Goal: Task Accomplishment & Management: Complete application form

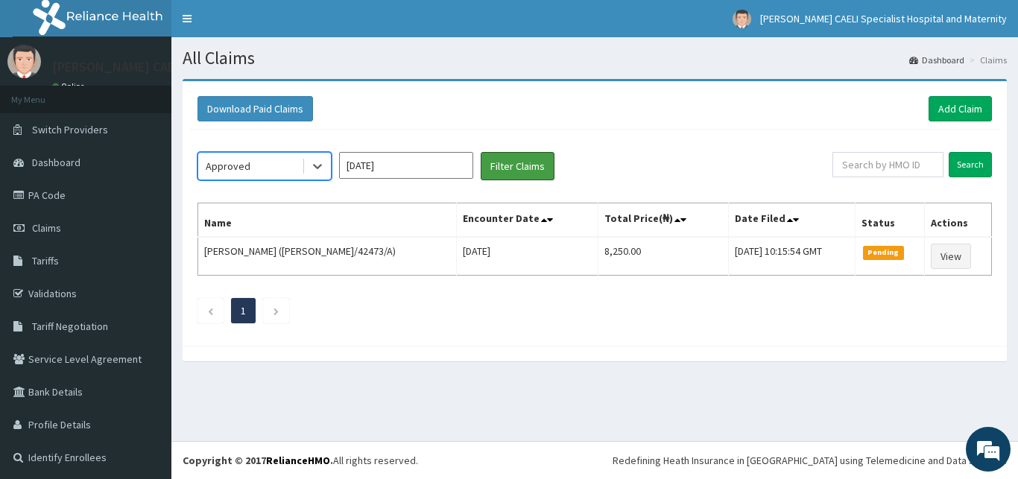
click at [528, 173] on button "Filter Claims" at bounding box center [518, 166] width 74 height 28
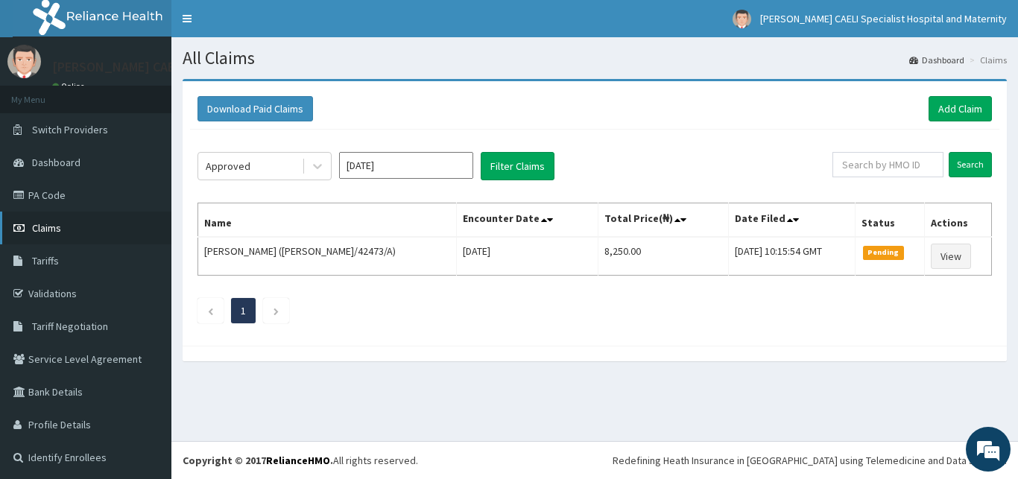
click at [47, 227] on span "Claims" at bounding box center [46, 227] width 29 height 13
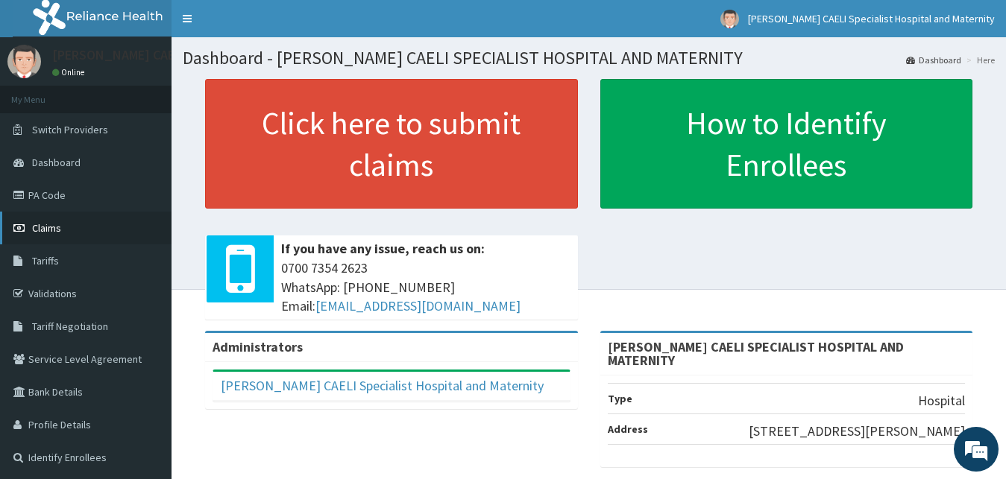
click at [54, 221] on link "Claims" at bounding box center [85, 228] width 171 height 33
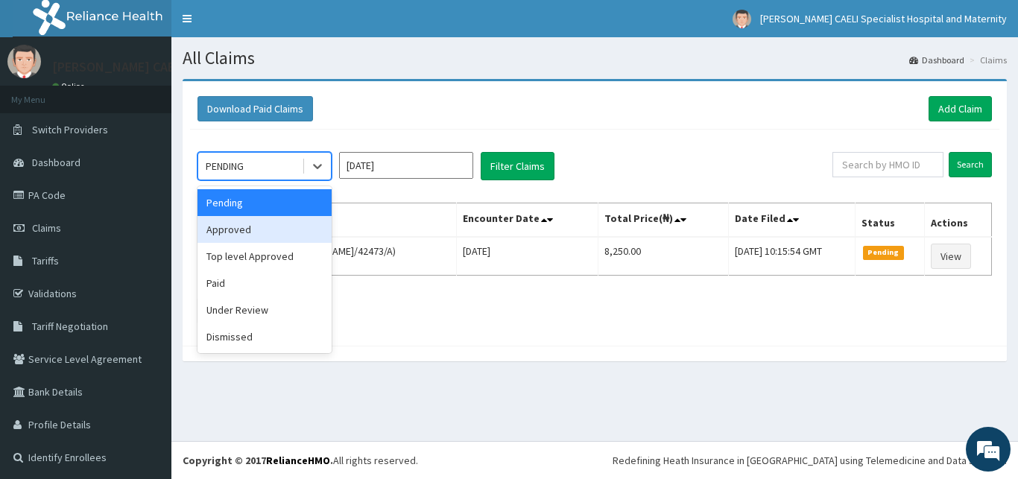
click at [261, 225] on div "Approved" at bounding box center [265, 229] width 134 height 27
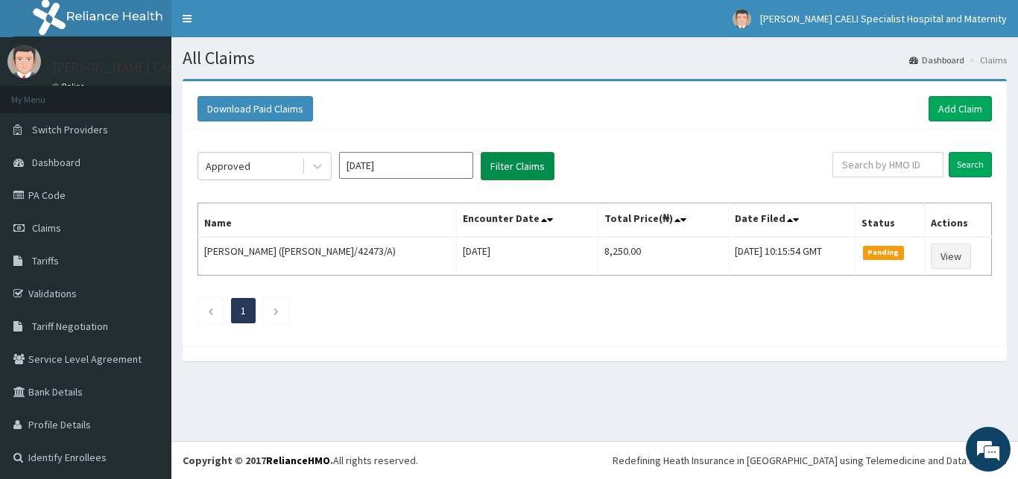
click at [514, 168] on button "Filter Claims" at bounding box center [518, 166] width 74 height 28
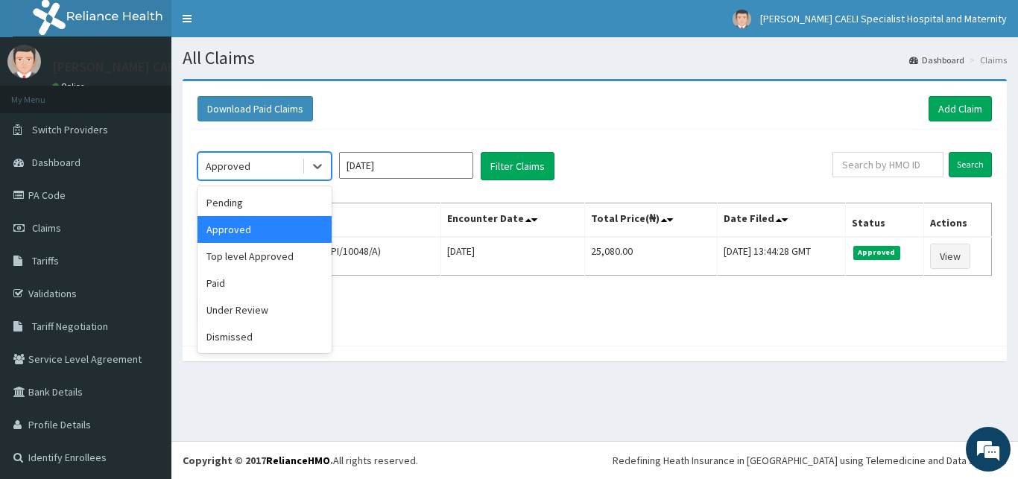
click at [245, 166] on div "Approved" at bounding box center [228, 166] width 45 height 15
click at [260, 260] on div "Top level Approved" at bounding box center [265, 256] width 134 height 27
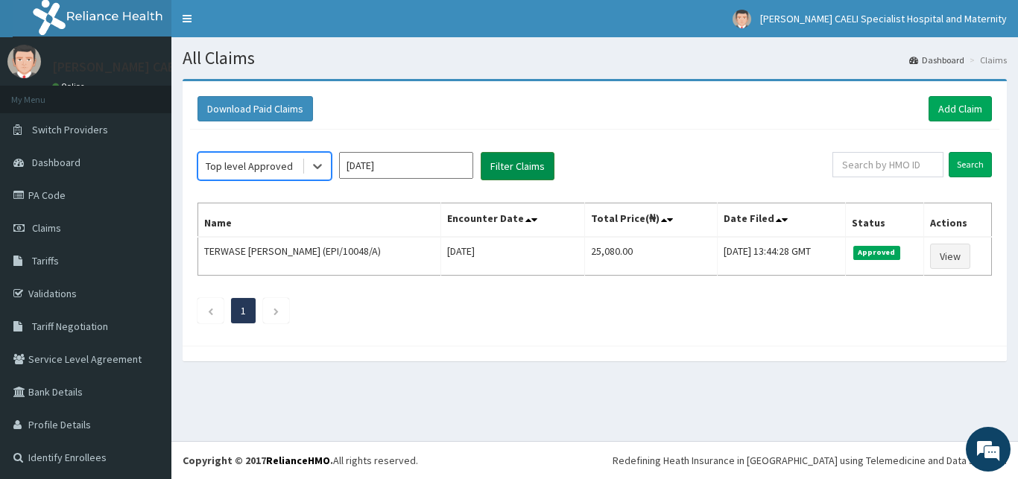
click at [521, 163] on button "Filter Claims" at bounding box center [518, 166] width 74 height 28
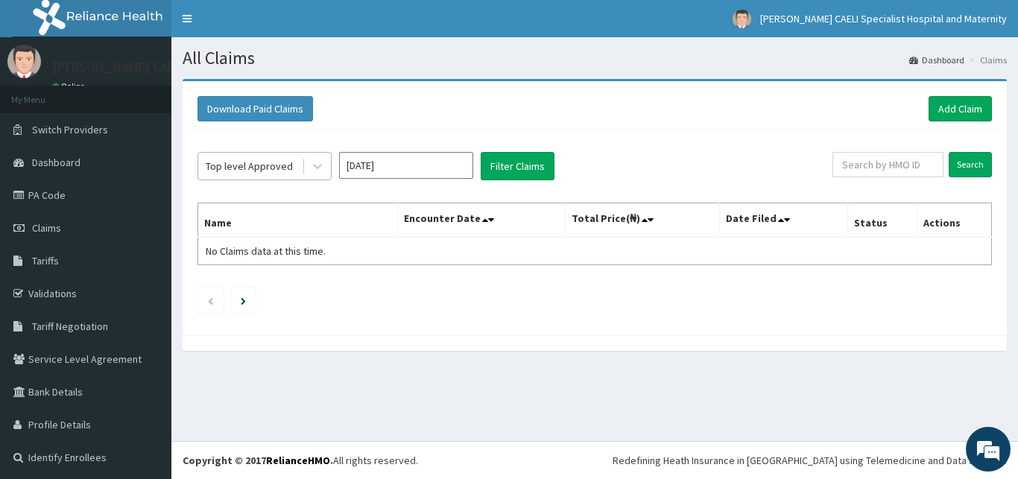
click at [256, 170] on div "Top level Approved" at bounding box center [249, 166] width 87 height 15
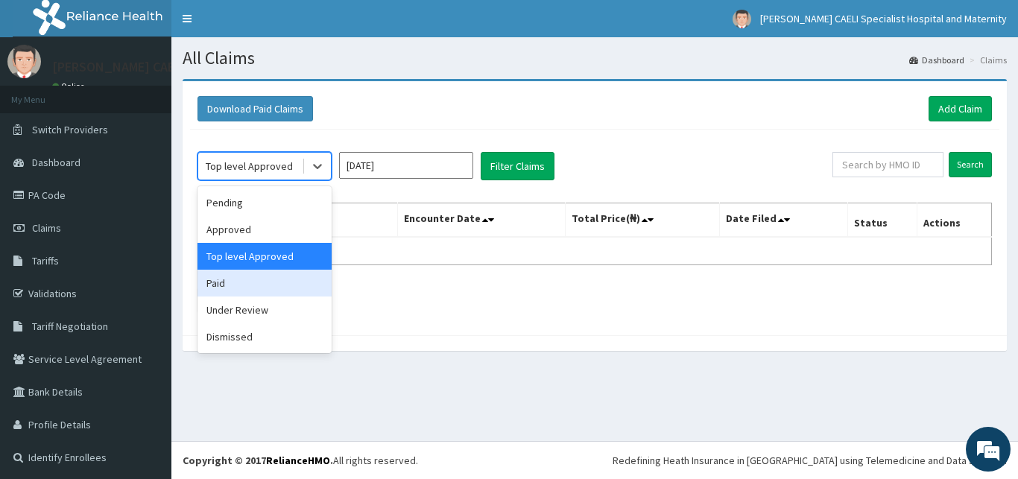
click at [260, 286] on div "Paid" at bounding box center [265, 283] width 134 height 27
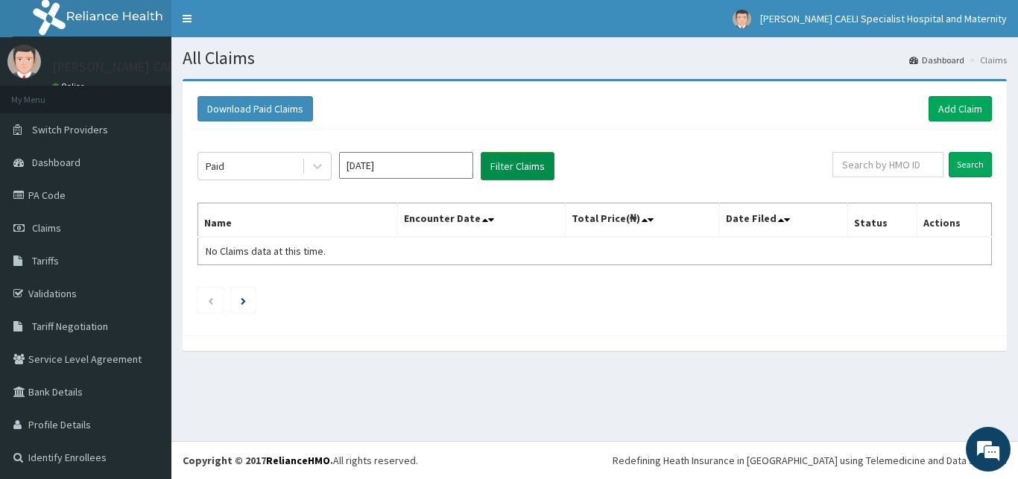
click at [517, 161] on button "Filter Claims" at bounding box center [518, 166] width 74 height 28
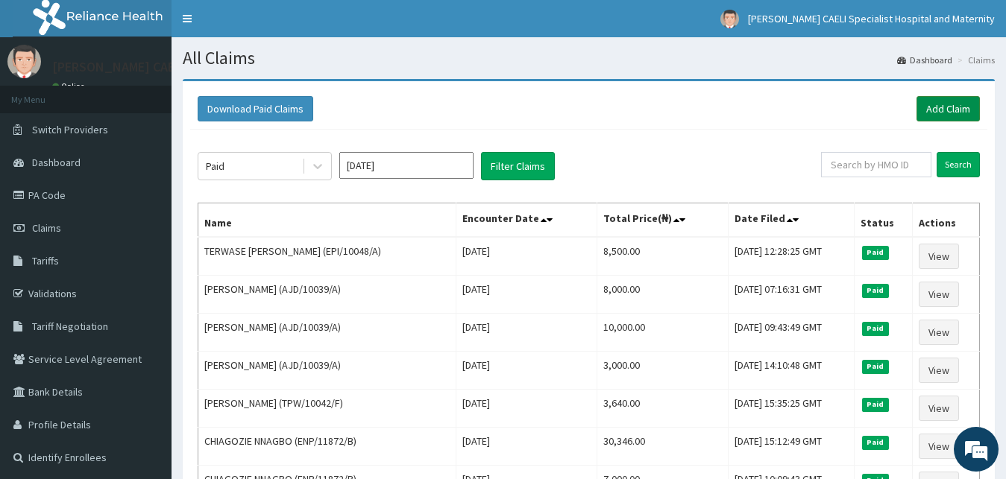
click at [925, 104] on link "Add Claim" at bounding box center [947, 108] width 63 height 25
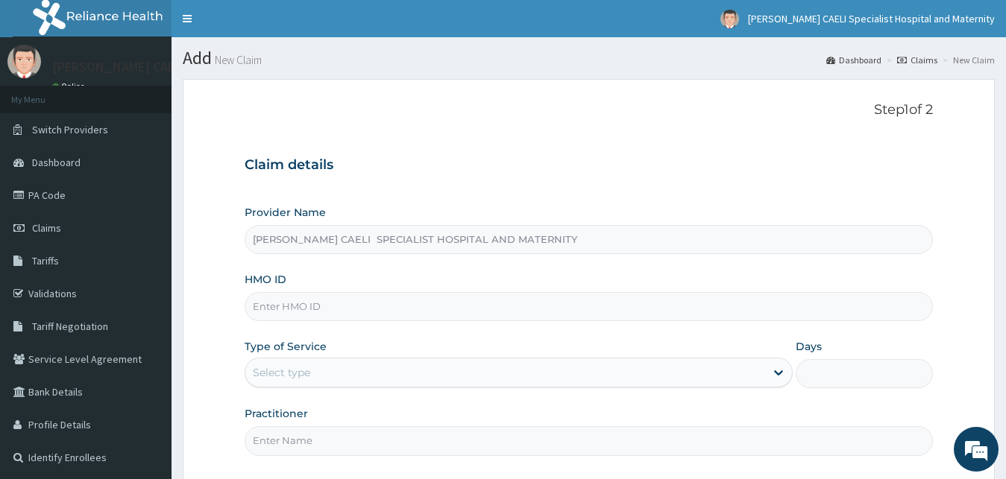
scroll to position [139, 0]
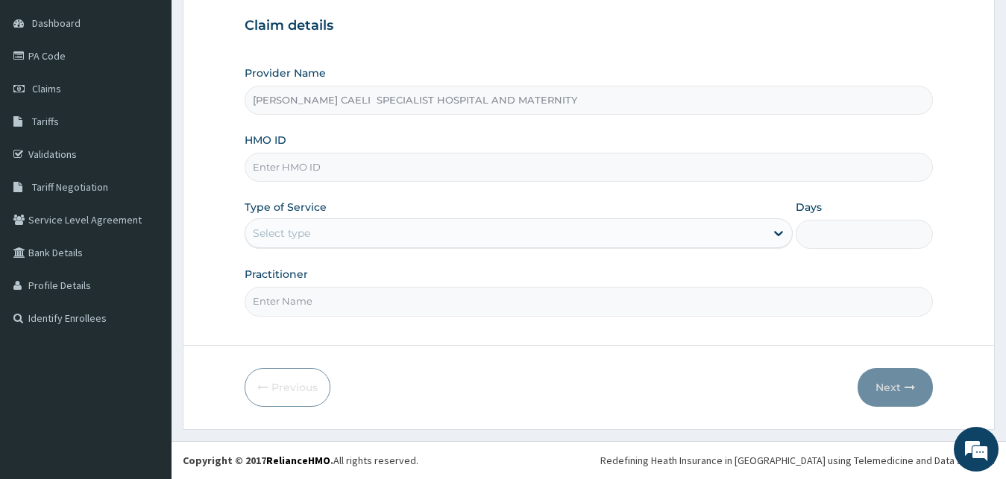
click at [292, 312] on input "Practitioner" at bounding box center [589, 301] width 689 height 29
type input "DR EBEATU VICTOR CHINEDU"
click at [320, 229] on div "Select type" at bounding box center [505, 233] width 520 height 24
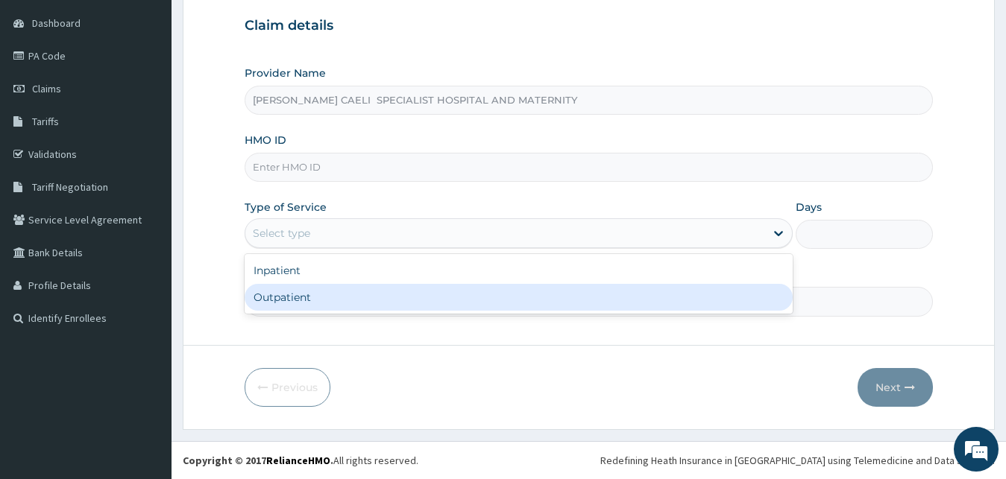
click at [306, 293] on div "Outpatient" at bounding box center [519, 297] width 549 height 27
type input "1"
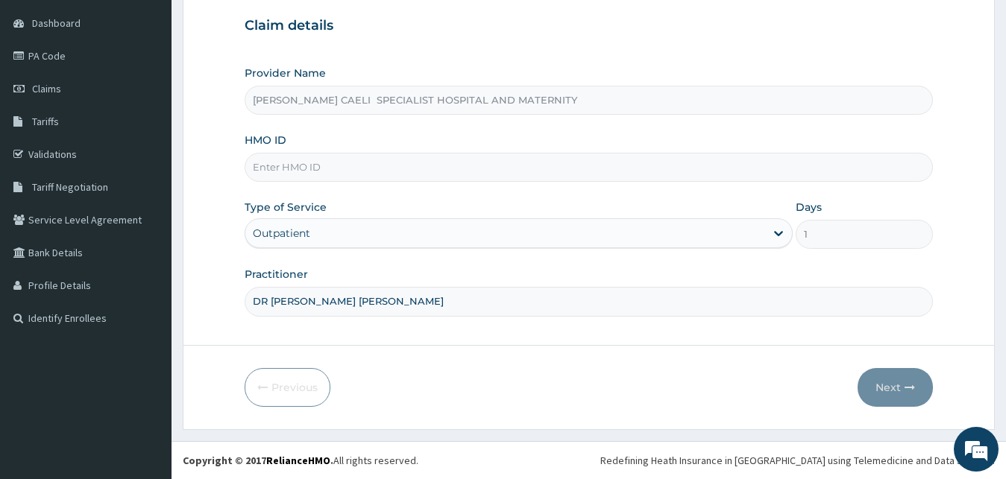
click at [315, 163] on input "HMO ID" at bounding box center [589, 167] width 689 height 29
type input "AJD/10039/A"
click at [881, 388] on button "Next" at bounding box center [894, 387] width 75 height 39
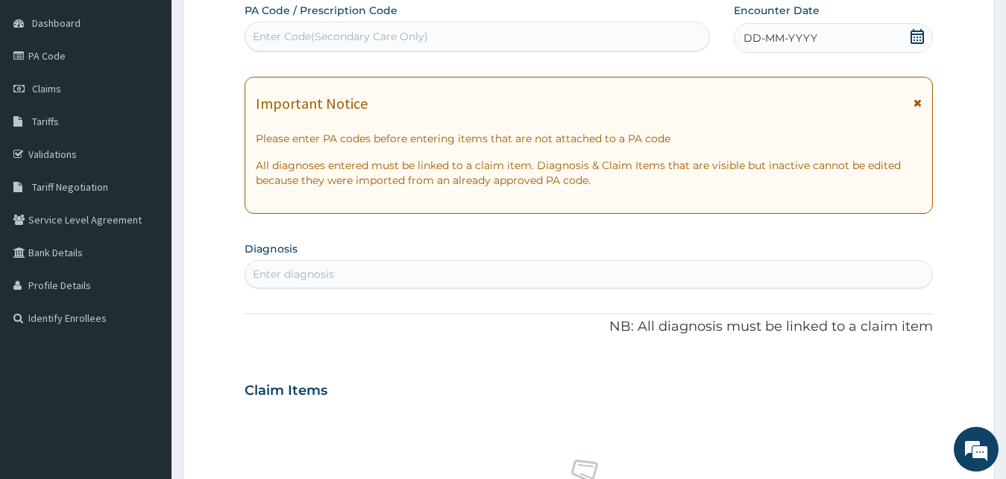
click at [365, 37] on div "Enter Code(Secondary Care Only)" at bounding box center [340, 36] width 175 height 15
type input "PA/08C42D"
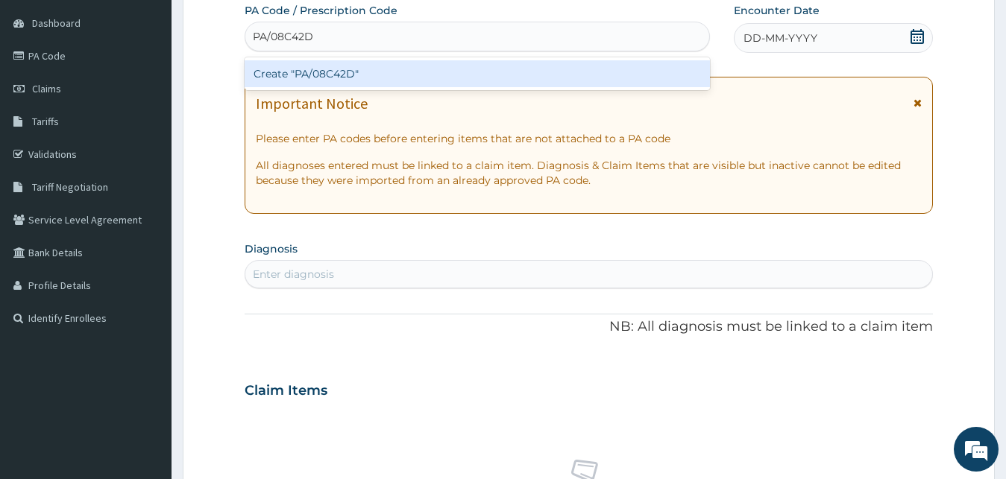
click at [388, 72] on div "Create "PA/08C42D"" at bounding box center [477, 73] width 465 height 27
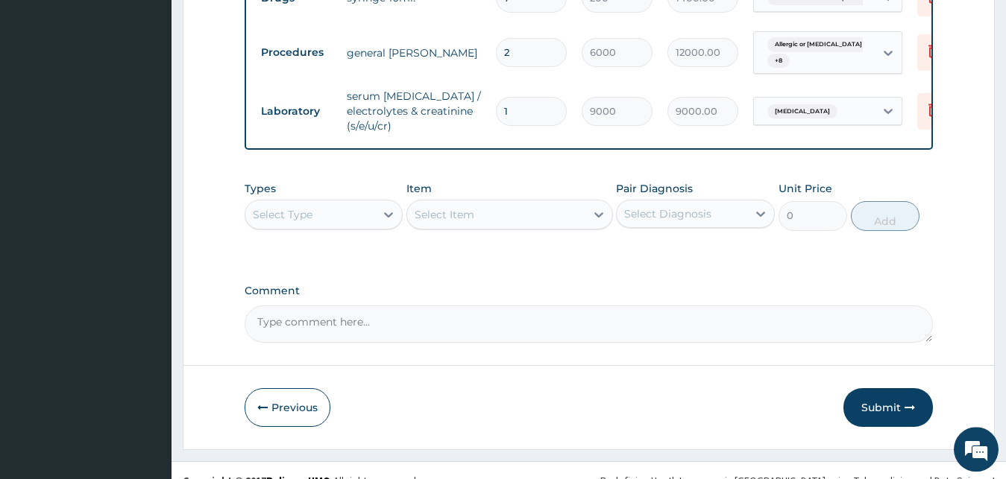
scroll to position [1400, 0]
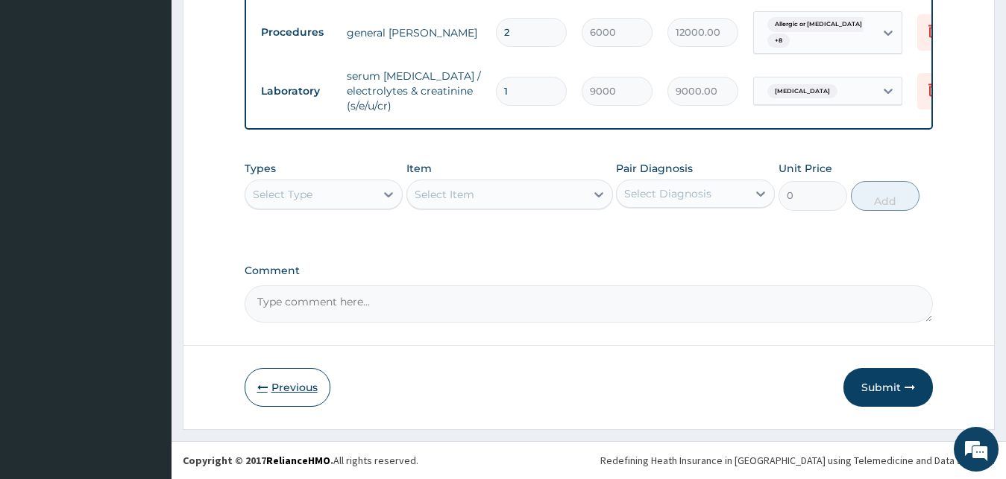
click at [297, 401] on button "Previous" at bounding box center [288, 387] width 86 height 39
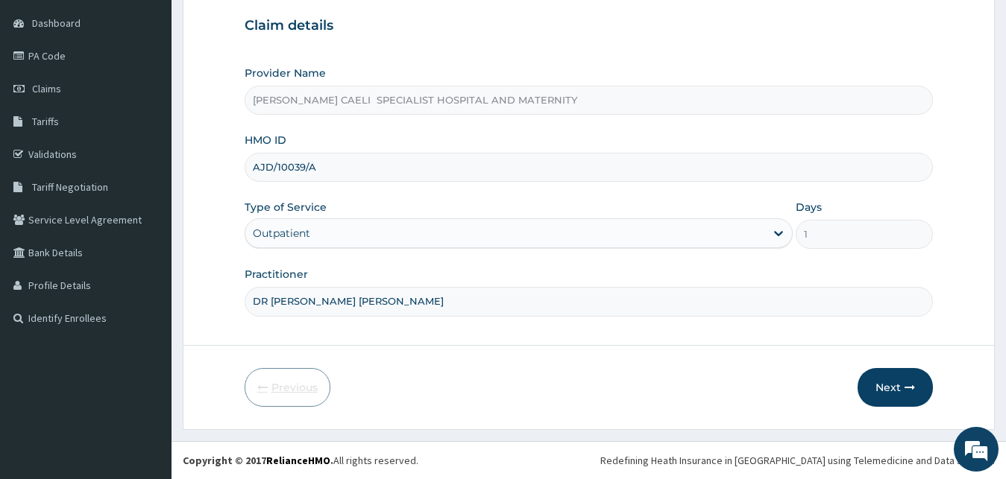
scroll to position [139, 0]
click at [371, 230] on div "Outpatient" at bounding box center [505, 233] width 520 height 24
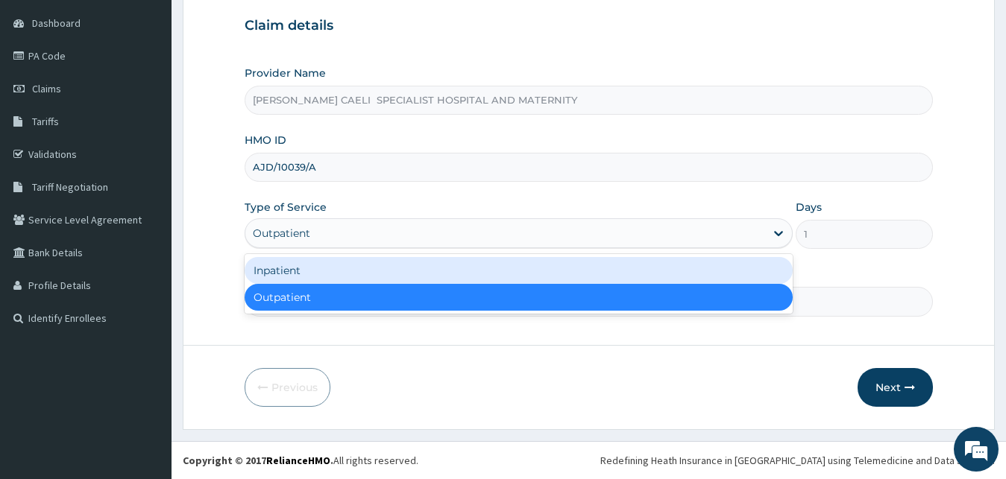
click at [334, 268] on div "Inpatient" at bounding box center [519, 270] width 549 height 27
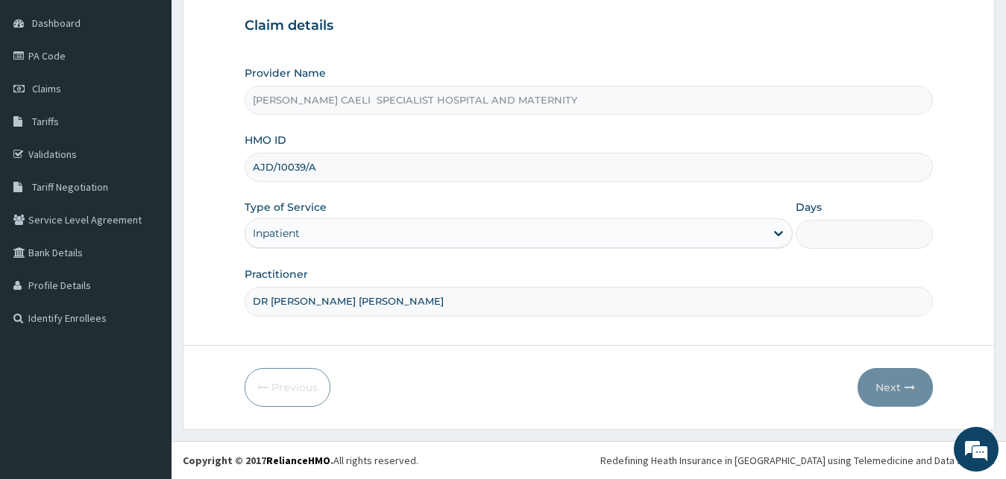
click at [817, 234] on input "Days" at bounding box center [863, 234] width 137 height 29
type input "2"
click at [877, 372] on button "Next" at bounding box center [894, 387] width 75 height 39
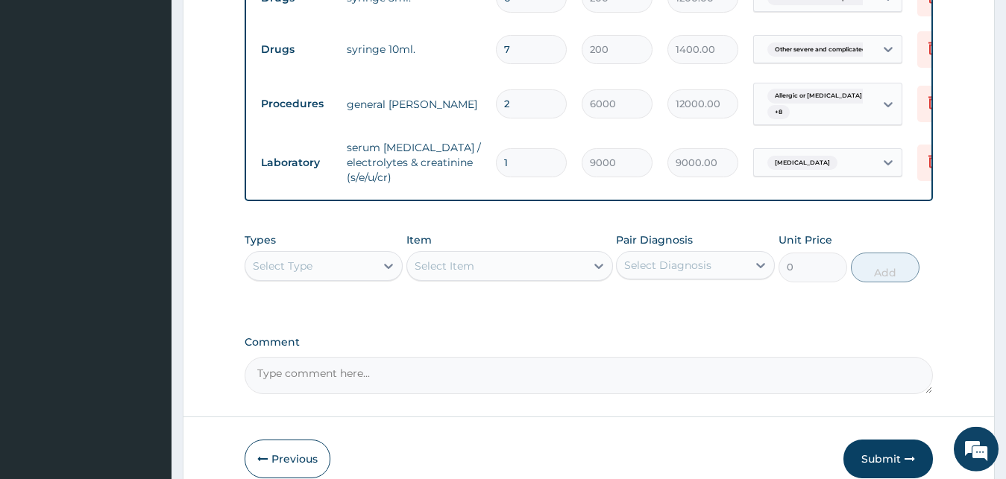
scroll to position [1400, 0]
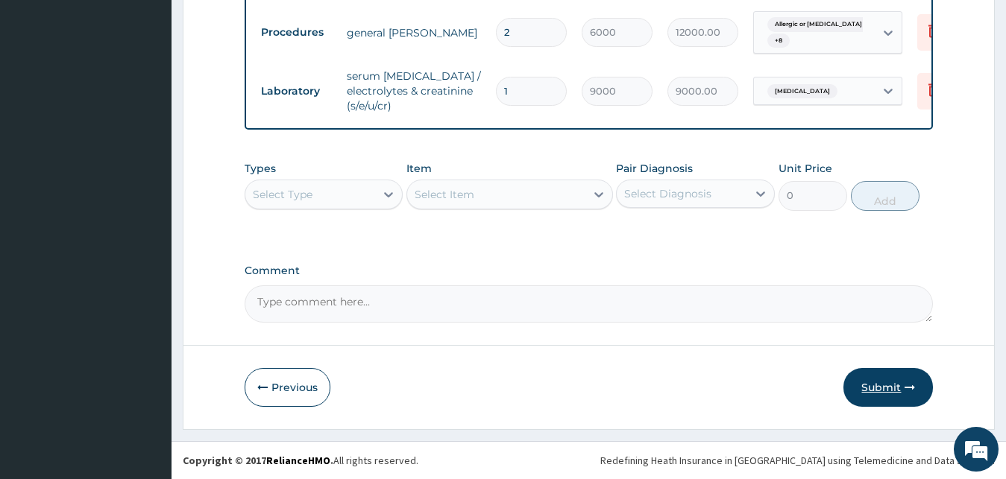
click at [879, 376] on button "Submit" at bounding box center [887, 387] width 89 height 39
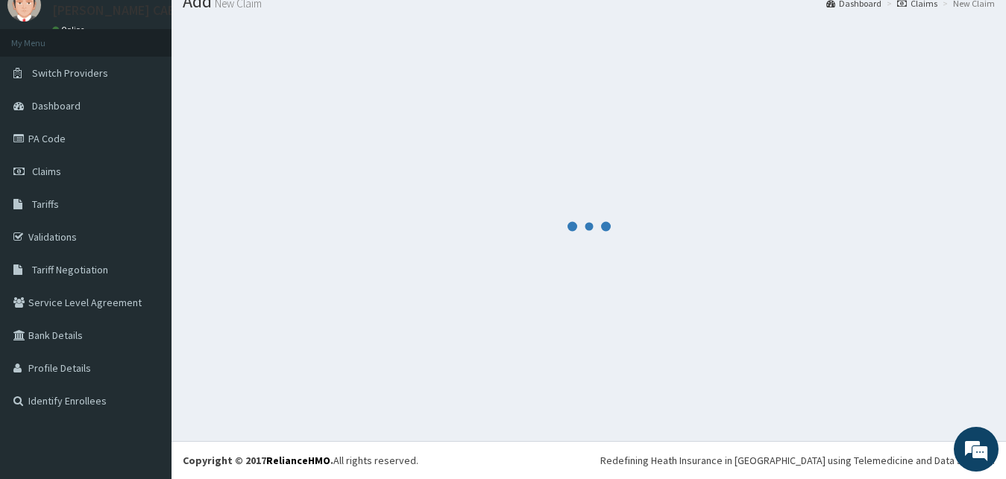
scroll to position [57, 0]
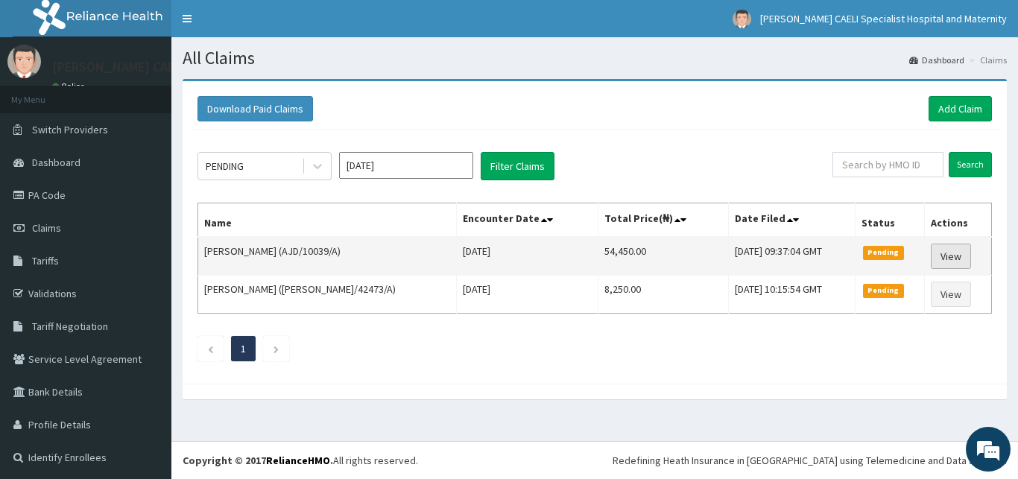
click at [936, 247] on link "View" at bounding box center [951, 256] width 40 height 25
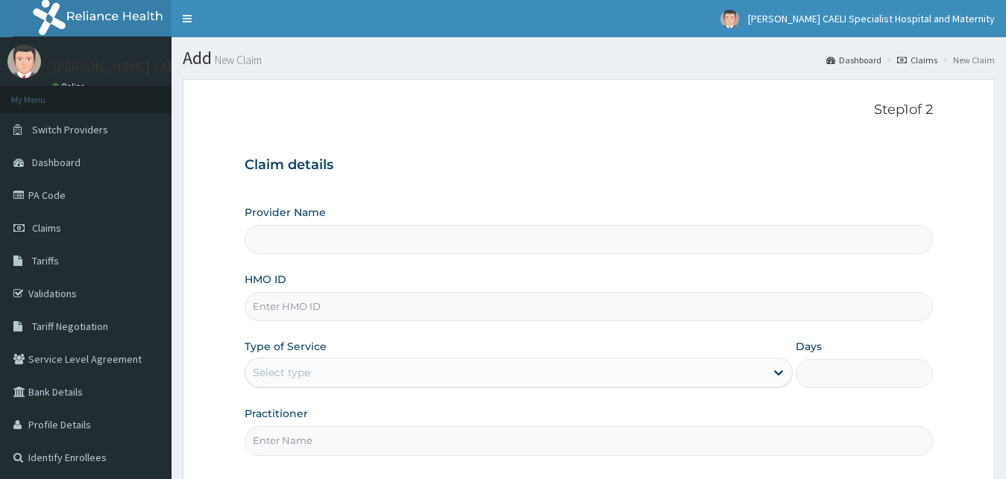
click at [286, 426] on input "Practitioner" at bounding box center [589, 440] width 689 height 29
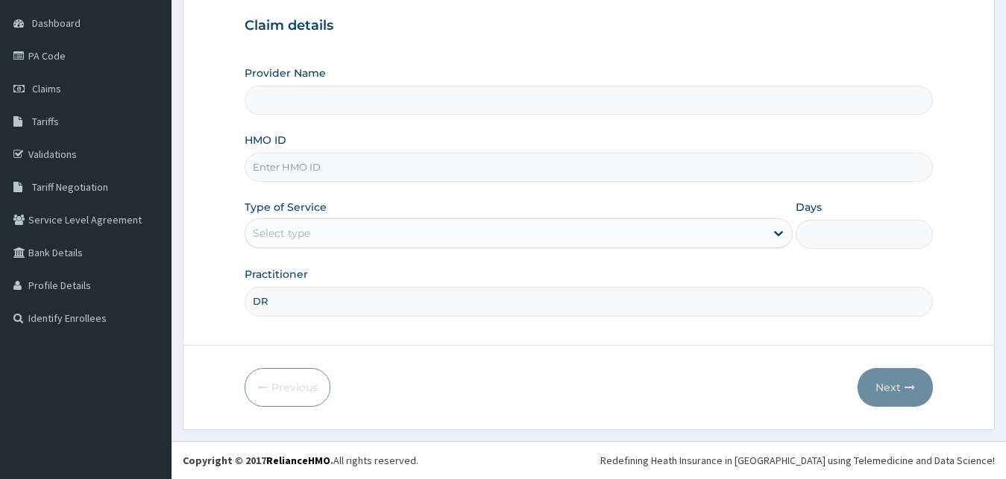
type input "DR U"
type input "[PERSON_NAME] CAELI SPECIALIST HOSPITAL AND MATERNITY"
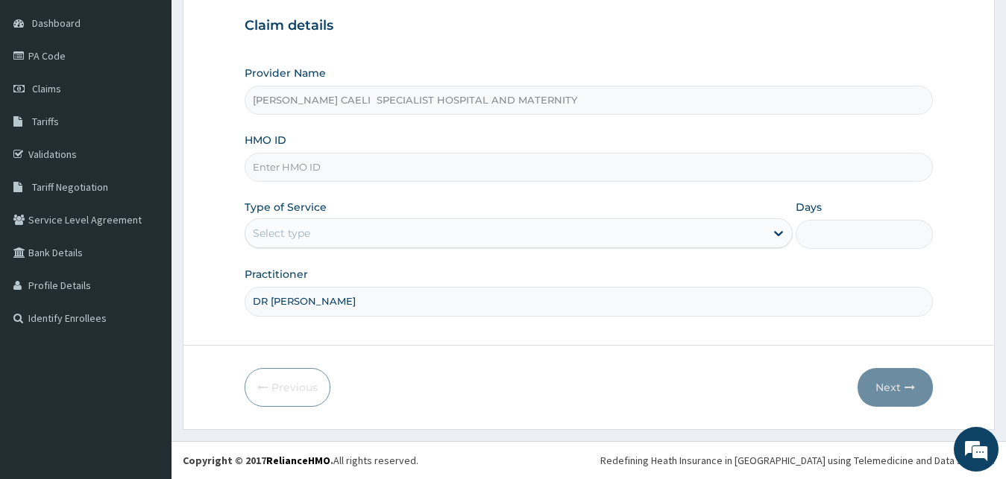
type input "DR UHAMA SAMSON NNAMDI"
click at [294, 242] on div "Select type" at bounding box center [505, 233] width 520 height 24
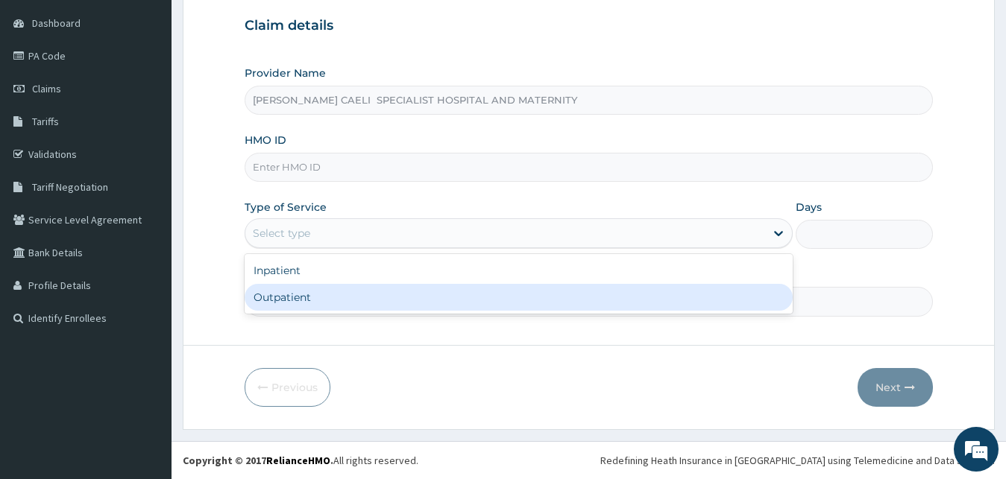
click at [297, 297] on div "Outpatient" at bounding box center [519, 297] width 549 height 27
type input "1"
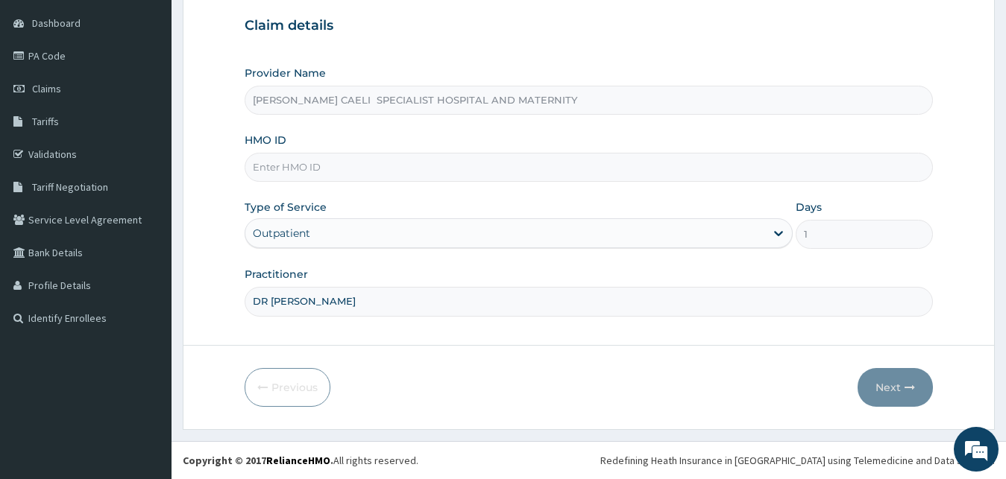
click at [321, 171] on input "HMO ID" at bounding box center [589, 167] width 689 height 29
type input "D"
type input "TDP/10903/A"
click at [907, 394] on button "Next" at bounding box center [894, 387] width 75 height 39
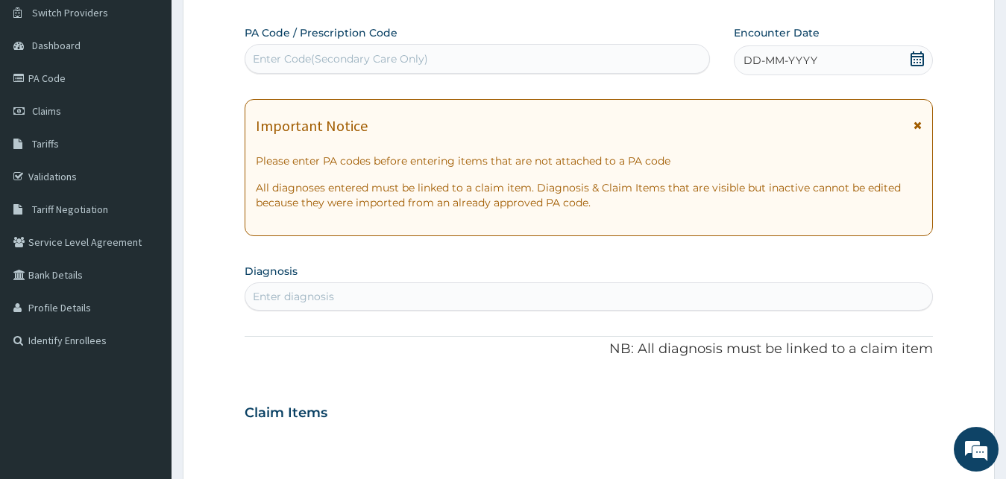
scroll to position [63, 0]
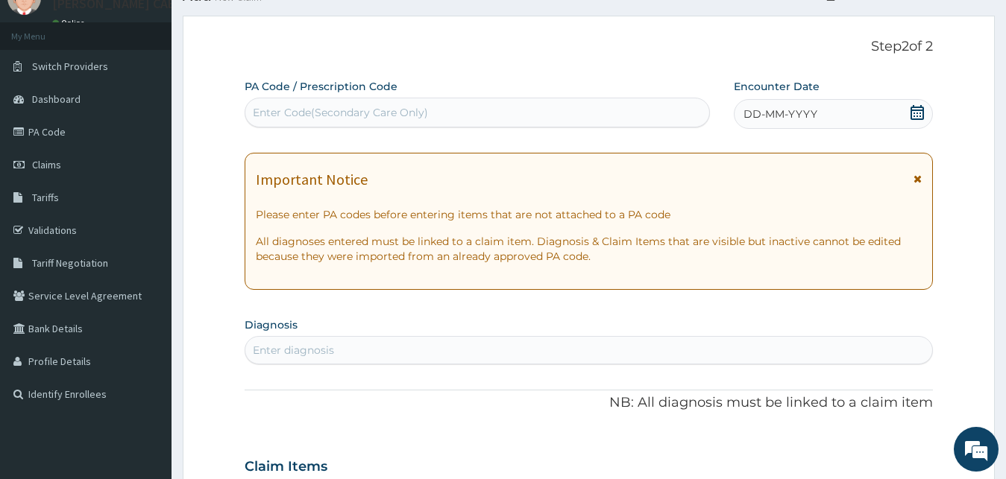
click at [773, 122] on span "DD-MM-YYYY" at bounding box center [780, 114] width 74 height 15
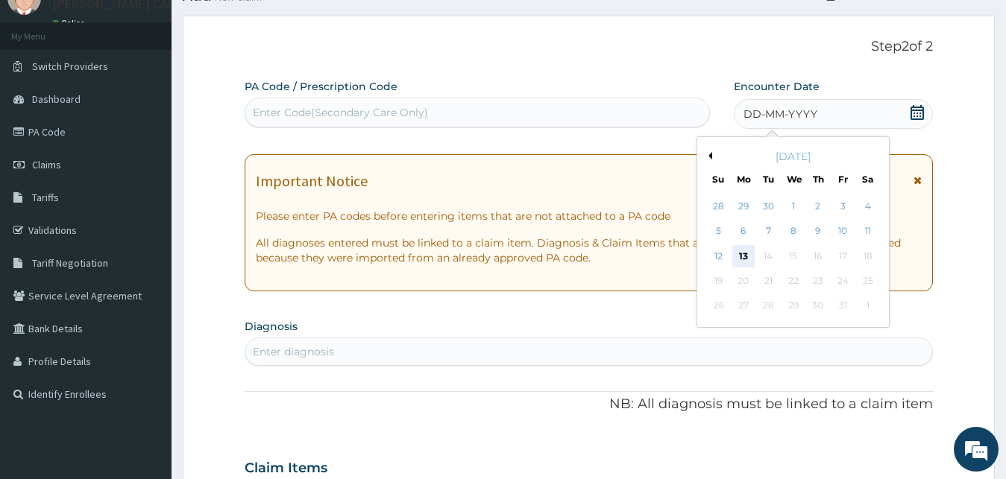
click at [742, 259] on div "13" at bounding box center [743, 256] width 22 height 22
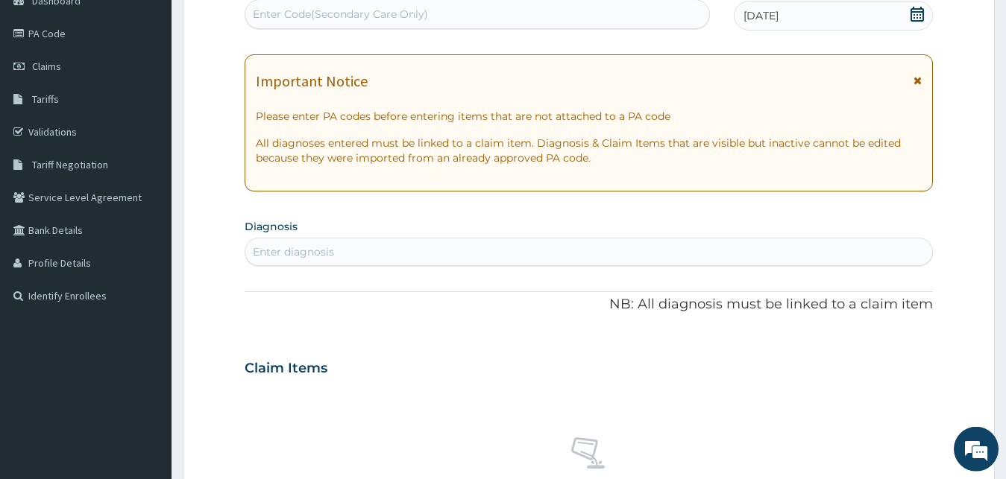
scroll to position [291, 0]
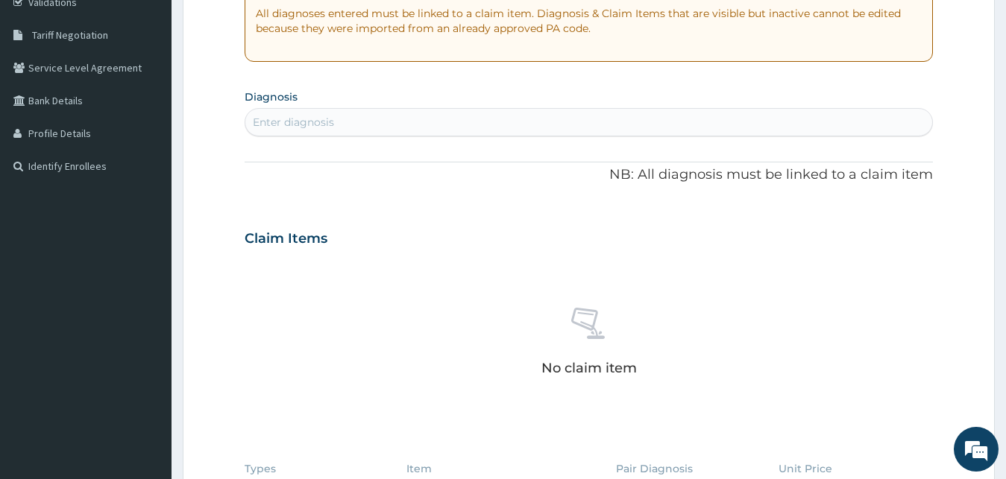
click at [315, 135] on div "Enter diagnosis" at bounding box center [589, 122] width 689 height 28
type input "HEADACHE"
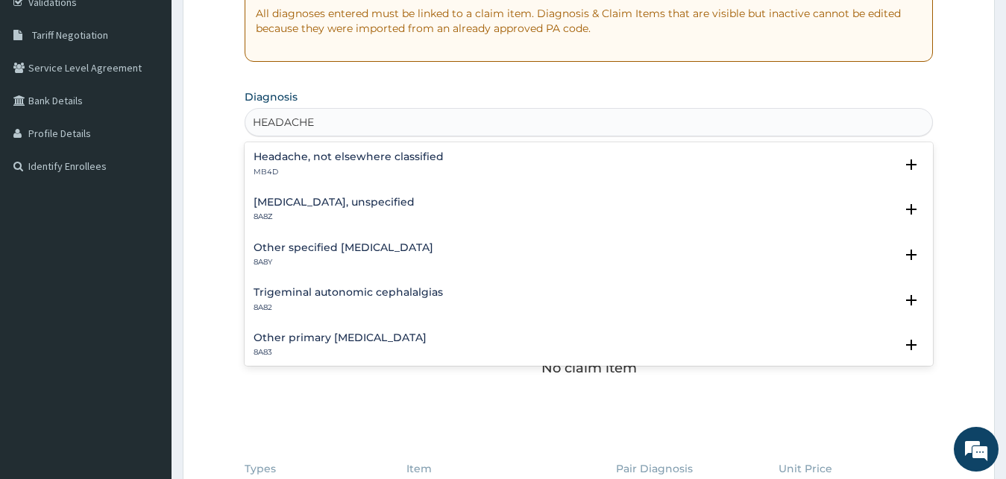
click at [329, 165] on div "Headache, not elsewhere classified MB4D" at bounding box center [348, 164] width 190 height 26
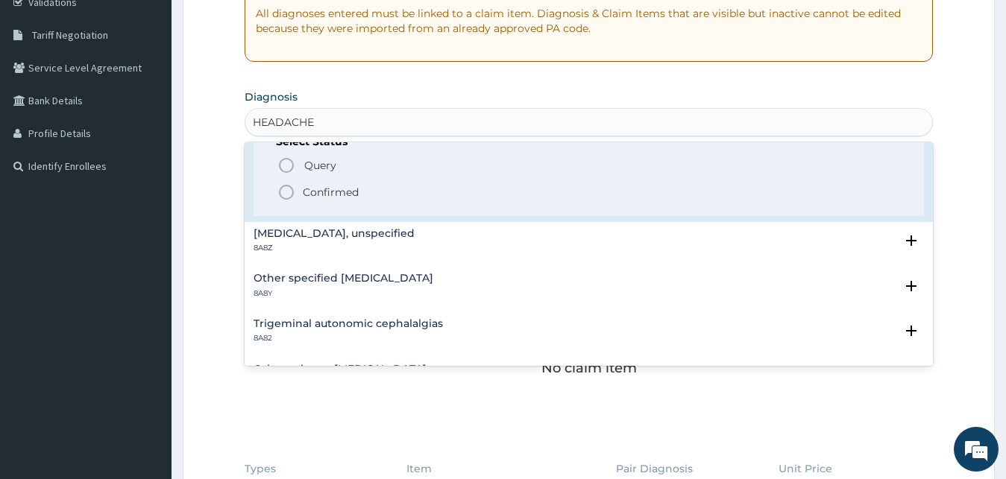
scroll to position [81, 0]
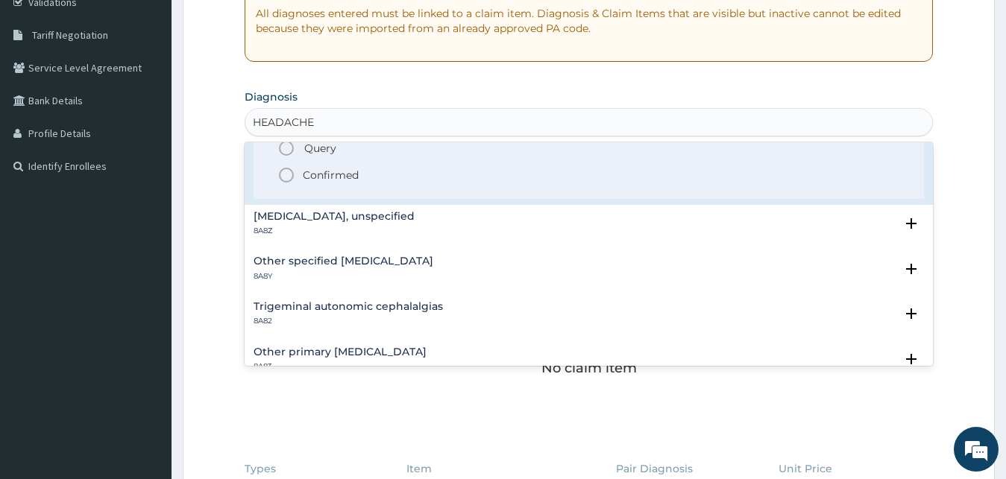
click at [341, 227] on p "8A8Z" at bounding box center [333, 231] width 161 height 10
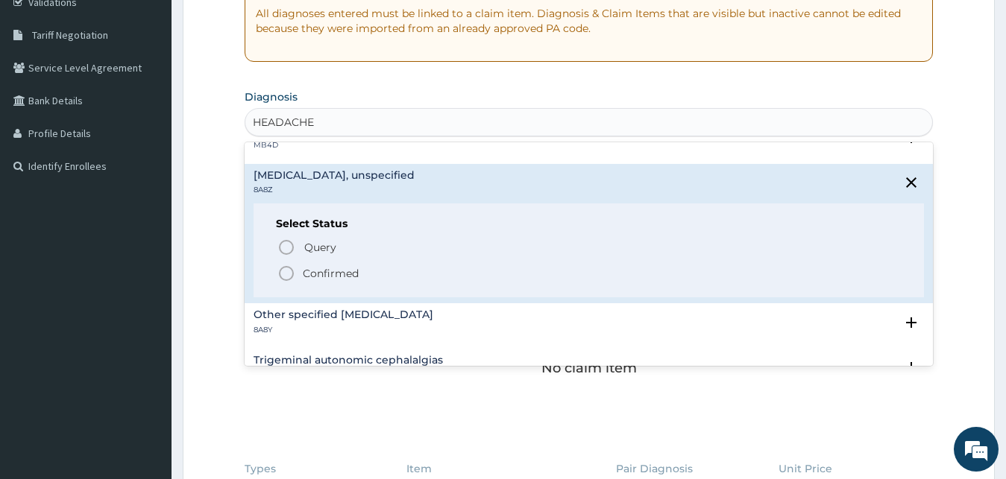
scroll to position [0, 0]
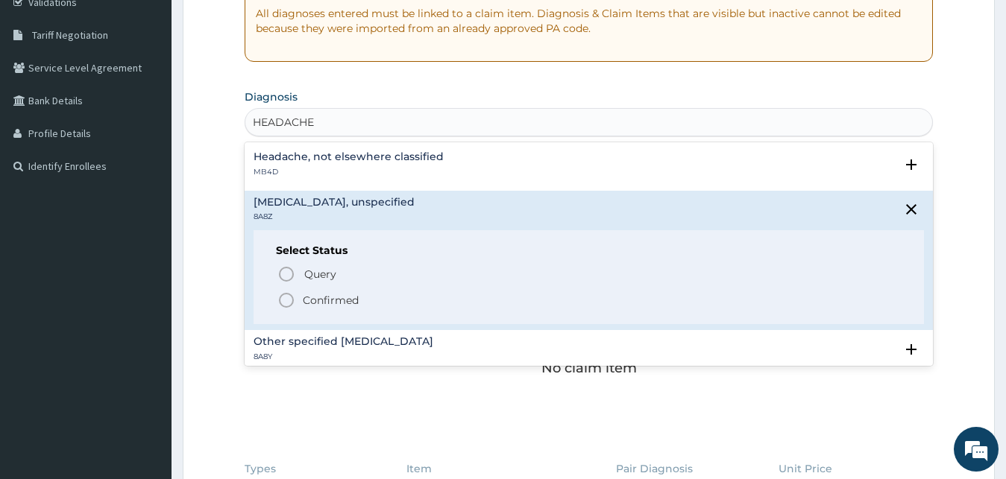
click at [332, 298] on p "Confirmed" at bounding box center [331, 300] width 56 height 15
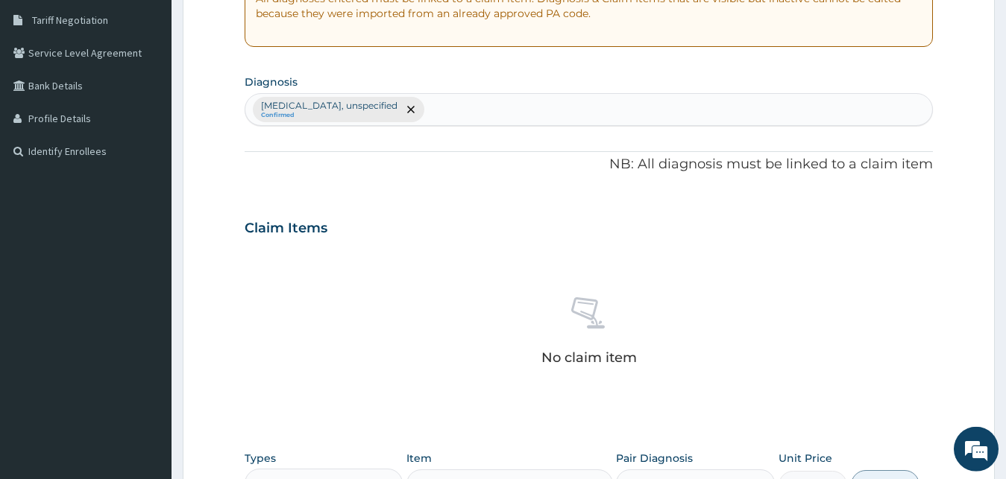
scroll to position [596, 0]
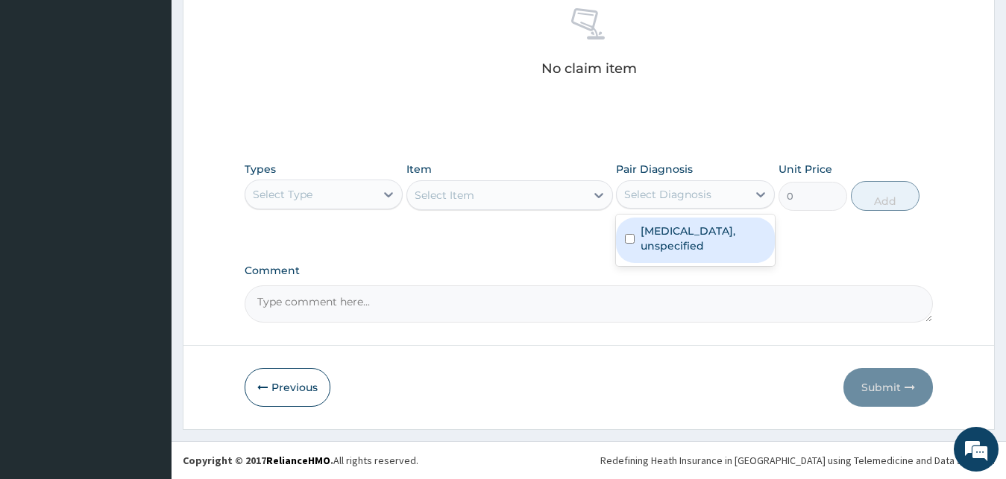
click at [710, 189] on div "Select Diagnosis" at bounding box center [667, 194] width 87 height 15
click at [676, 250] on label "Headache disorders, unspecified" at bounding box center [702, 239] width 125 height 30
checkbox input "true"
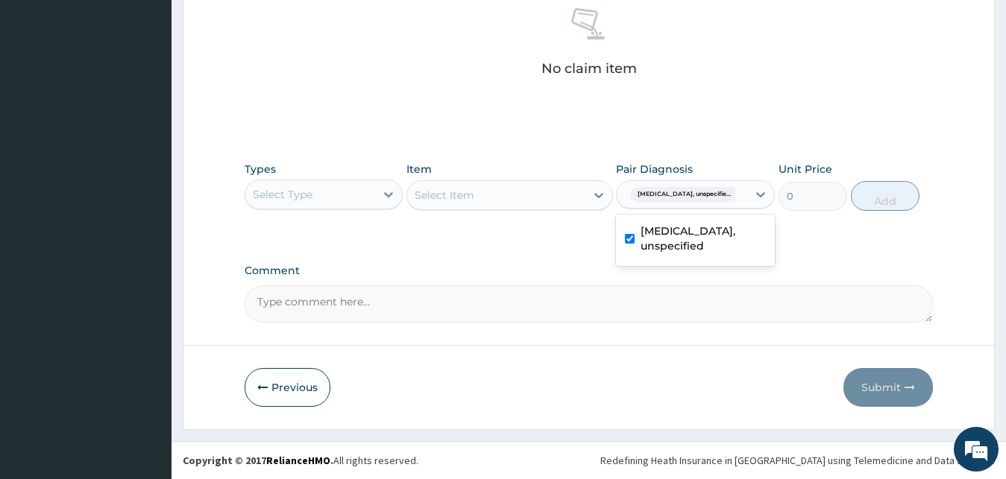
click at [352, 204] on div "Select Type" at bounding box center [310, 195] width 130 height 24
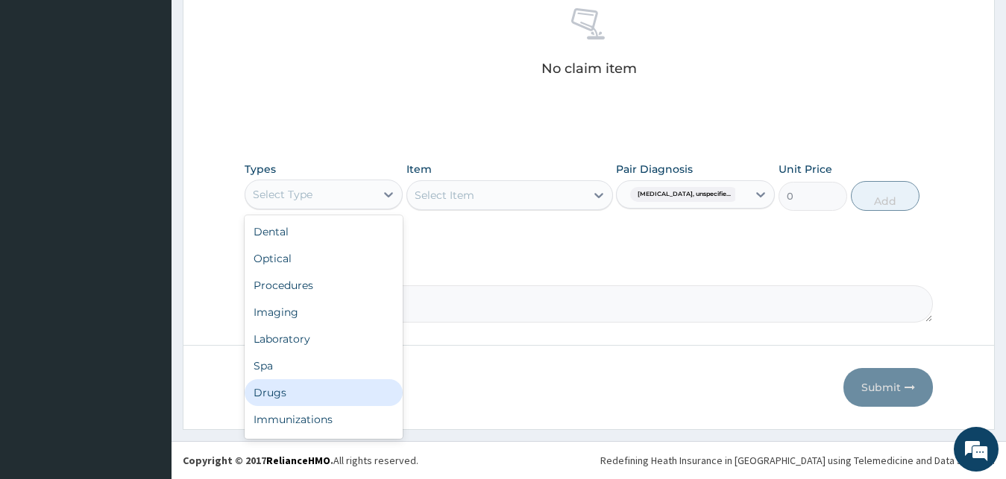
click at [313, 395] on div "Drugs" at bounding box center [324, 392] width 159 height 27
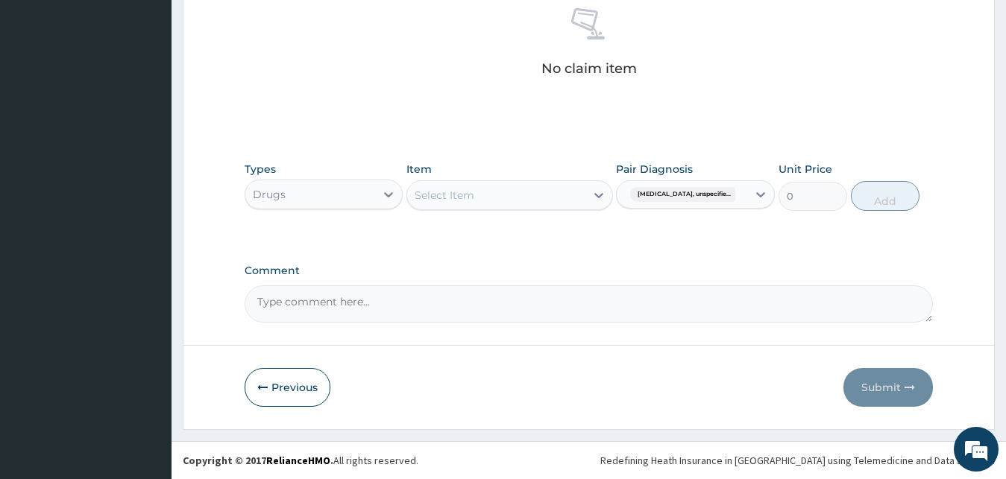
click at [484, 202] on div "Select Item" at bounding box center [496, 195] width 178 height 24
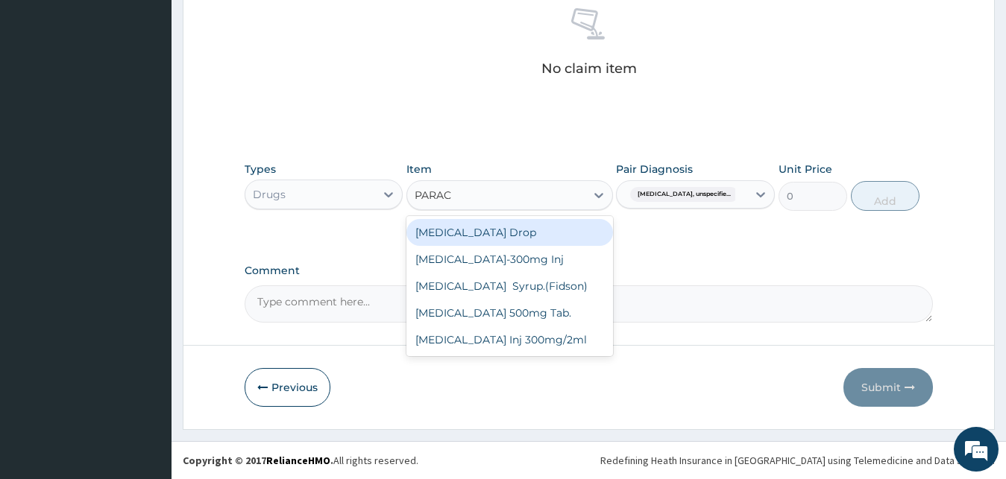
type input "PARACE"
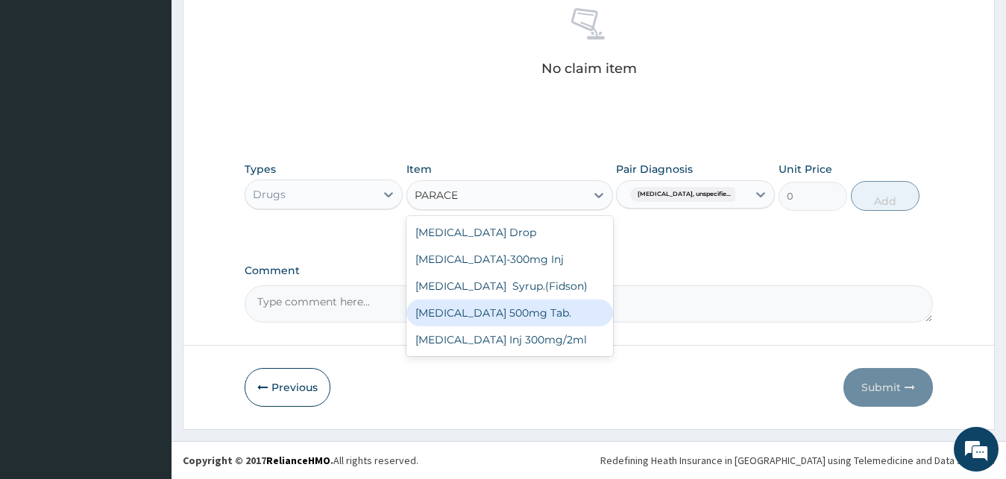
click at [561, 315] on div "Paracetamol 500mg Tab." at bounding box center [509, 313] width 207 height 27
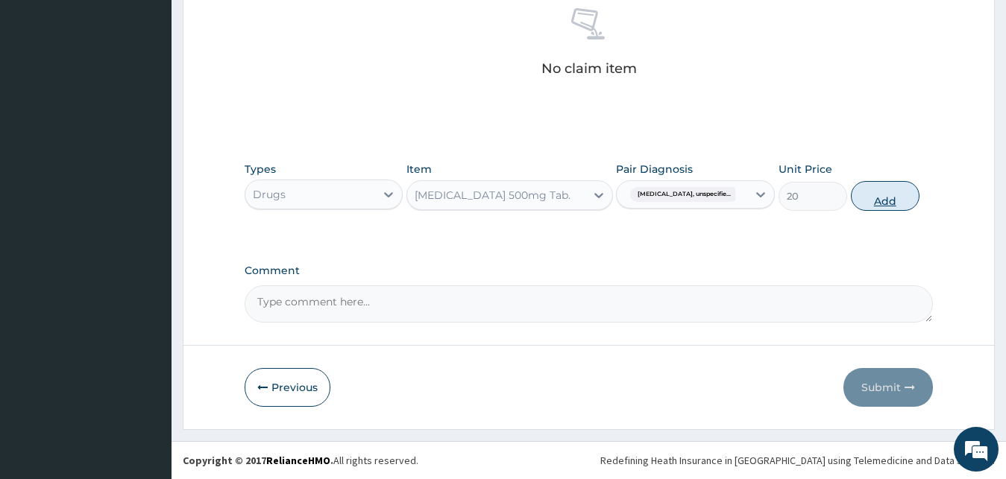
click at [888, 201] on button "Add" at bounding box center [885, 196] width 69 height 30
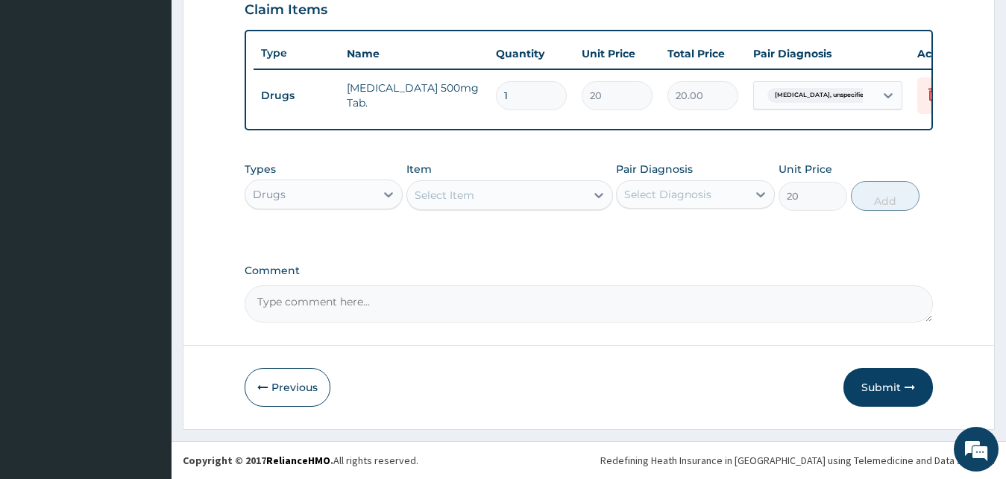
type input "0"
type input "18"
type input "360.00"
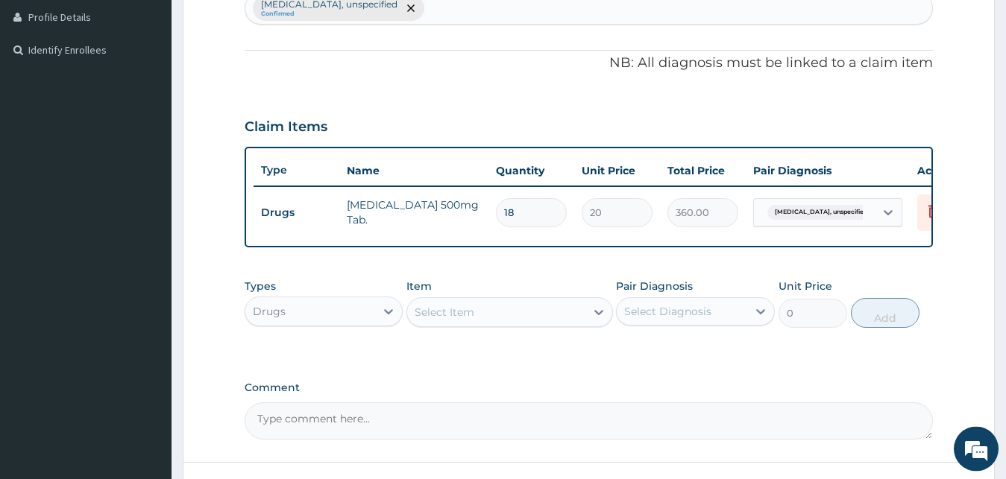
scroll to position [385, 0]
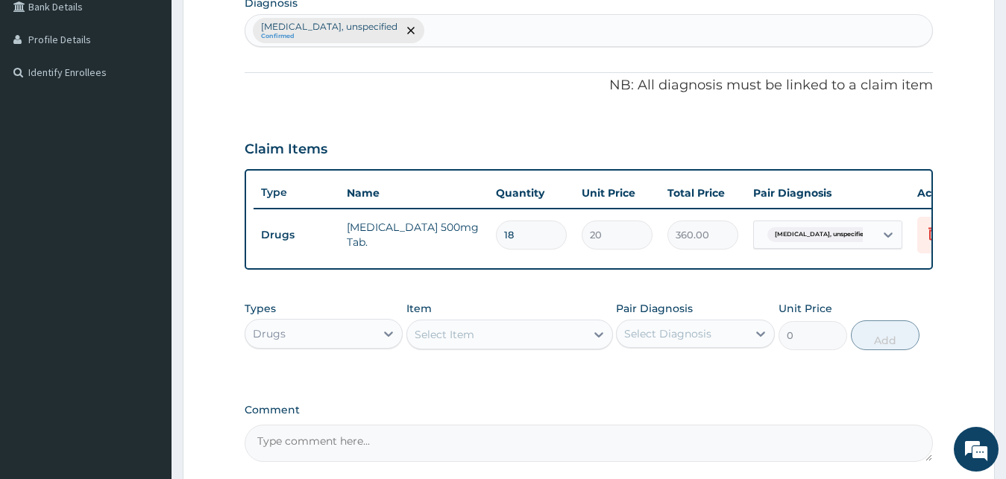
type input "18"
click at [464, 25] on div "Headache disorders, unspecified Confirmed" at bounding box center [588, 30] width 687 height 31
type input "MALARIA"
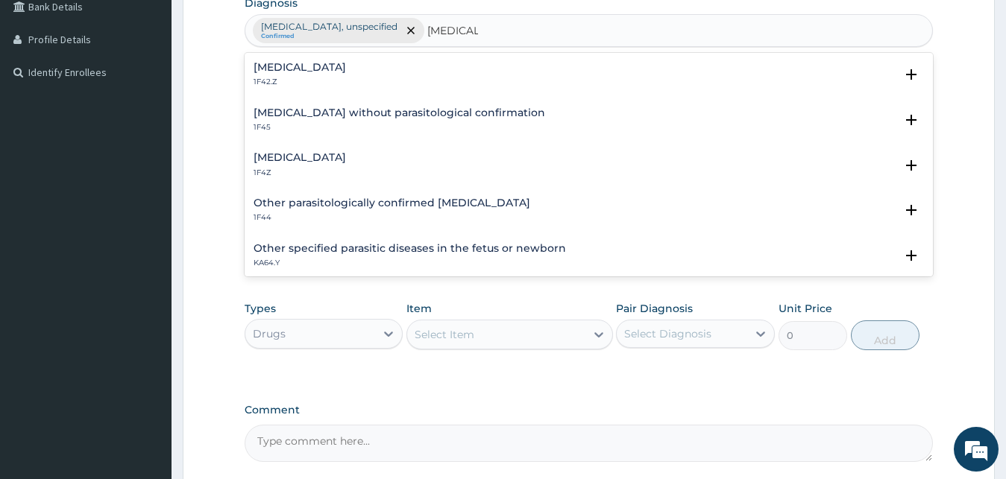
click at [346, 69] on h4 "Plasmodium malariae malaria without complication" at bounding box center [299, 67] width 92 height 11
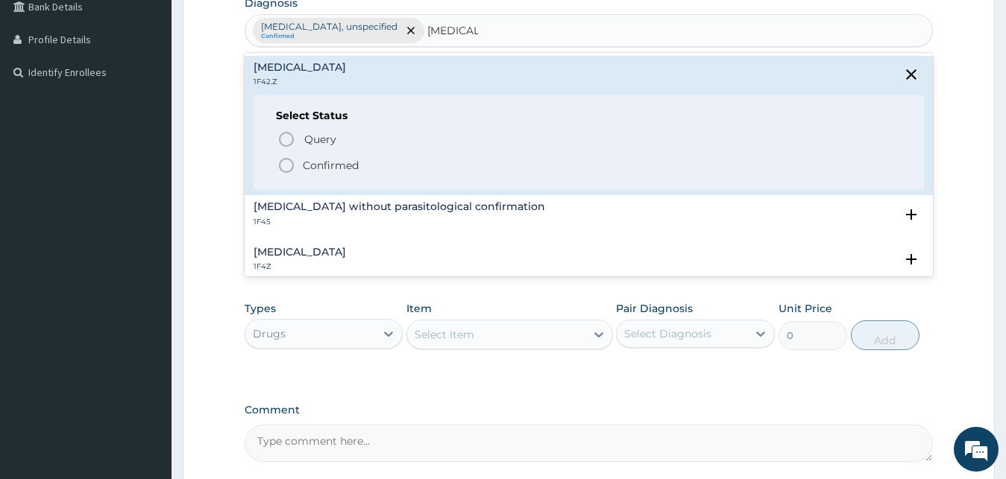
click at [323, 163] on p "Confirmed" at bounding box center [331, 165] width 56 height 15
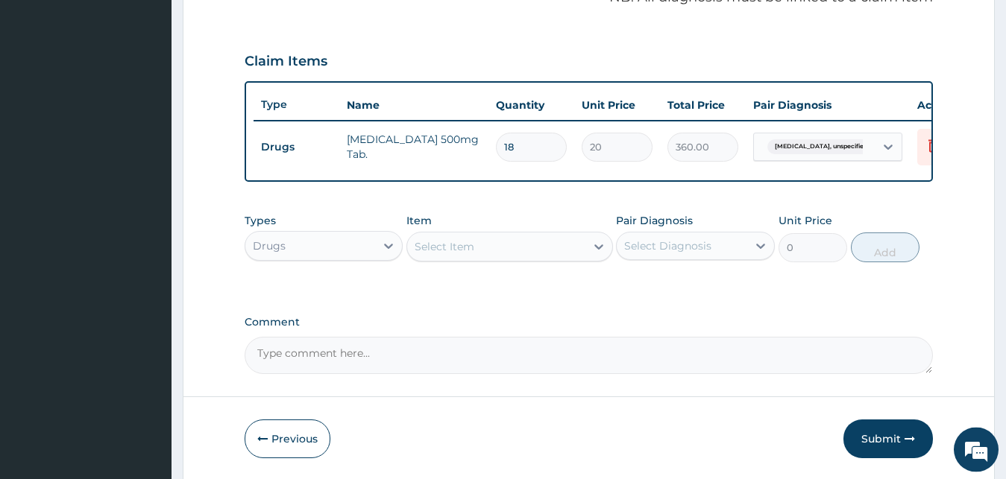
scroll to position [538, 0]
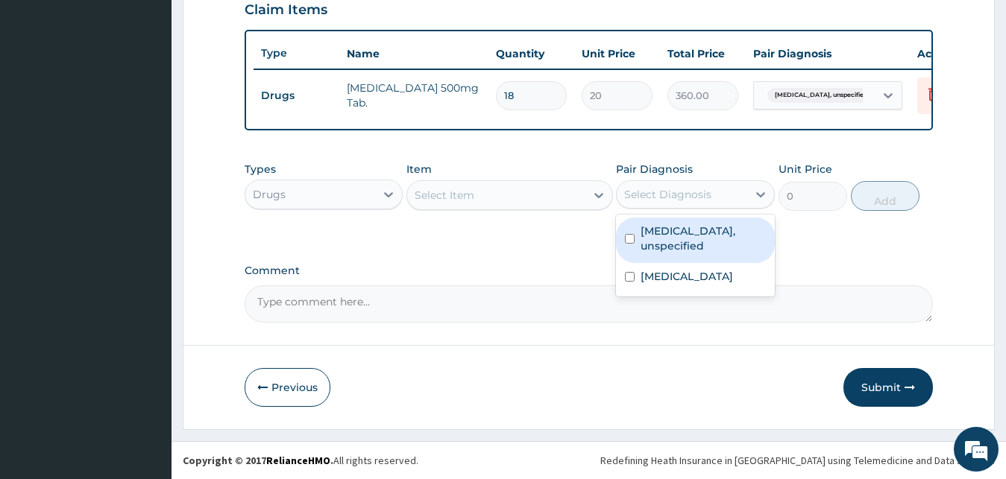
click at [675, 198] on div "Select Diagnosis" at bounding box center [667, 194] width 87 height 15
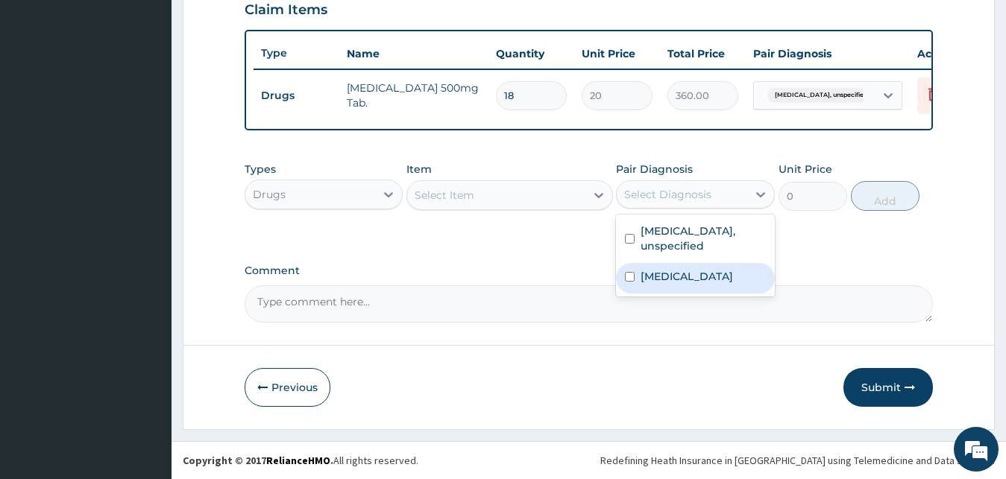
click at [685, 284] on label "Plasmodium malariae malaria without complication" at bounding box center [686, 276] width 92 height 15
checkbox input "true"
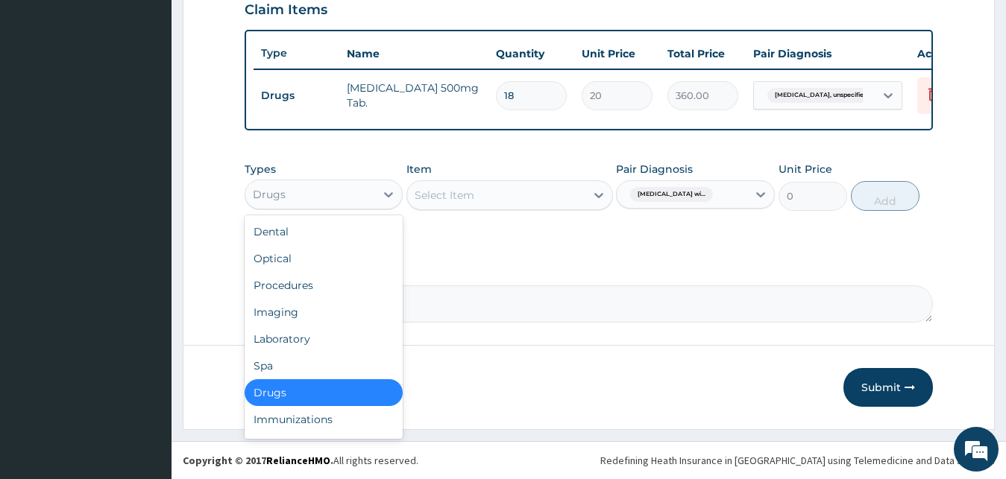
click at [321, 197] on div "Drugs" at bounding box center [310, 195] width 130 height 24
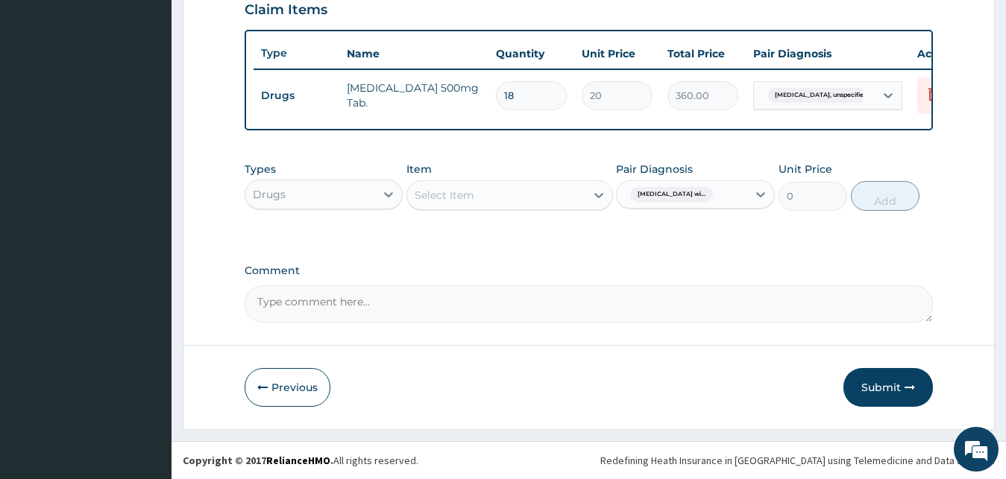
click at [496, 198] on div "Select Item" at bounding box center [496, 195] width 178 height 24
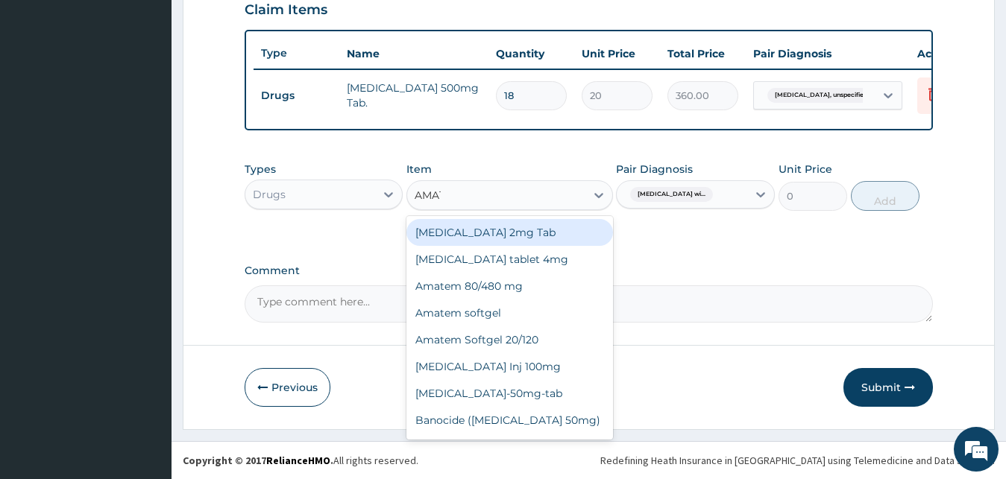
type input "AMATE"
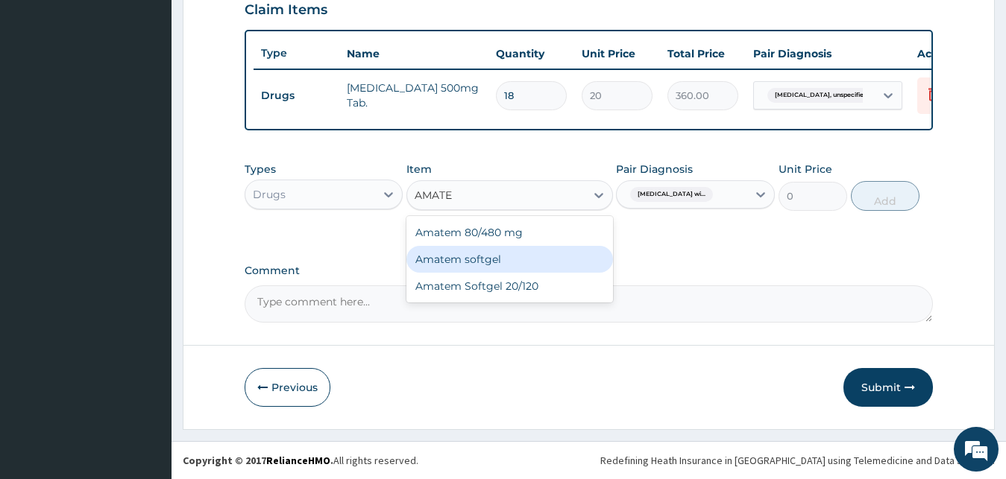
click at [505, 268] on div "Amatem softgel" at bounding box center [509, 259] width 207 height 27
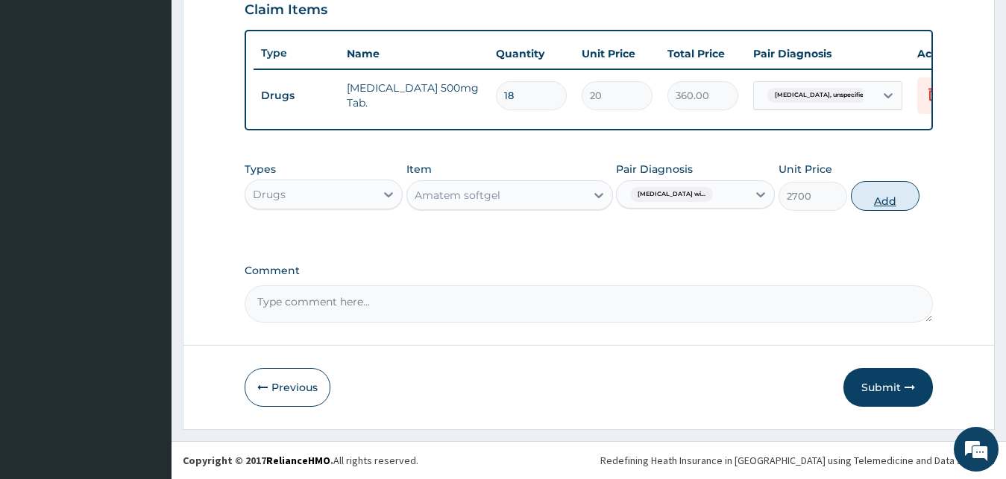
click at [865, 198] on button "Add" at bounding box center [885, 196] width 69 height 30
type input "0"
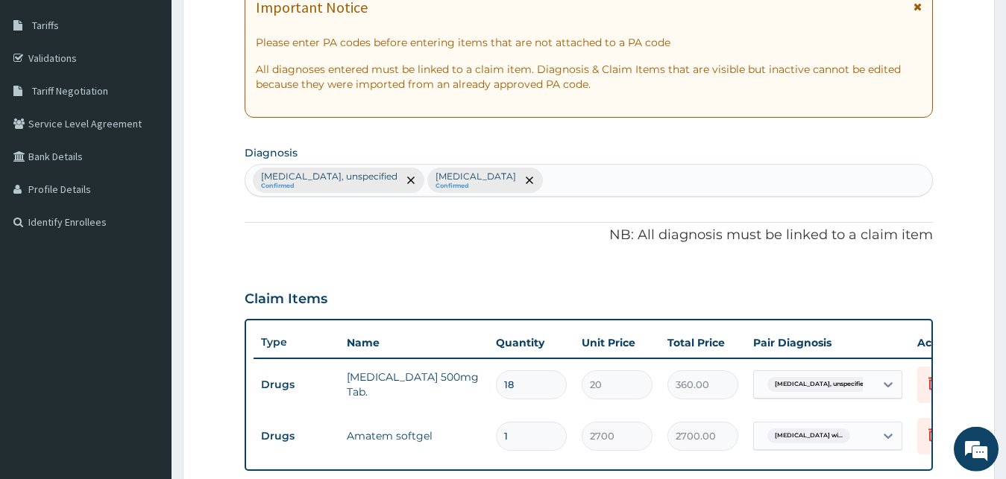
scroll to position [233, 0]
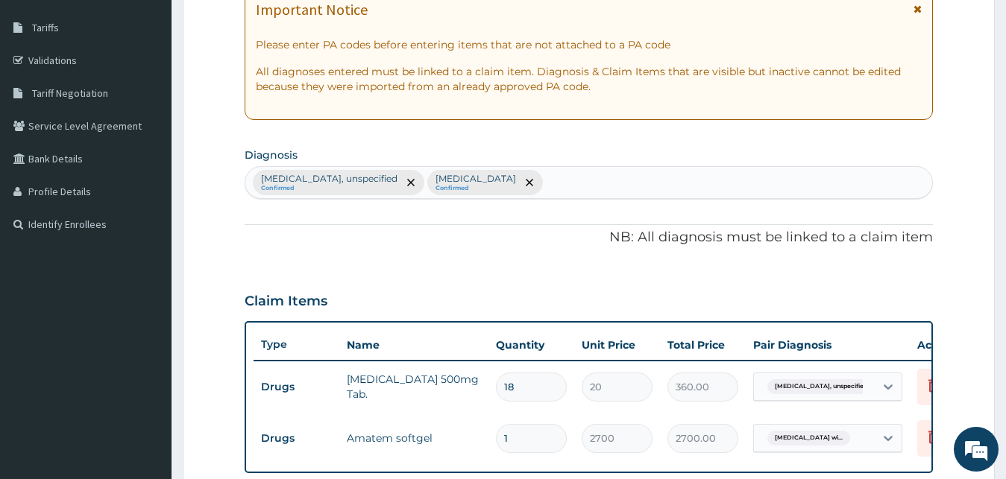
click at [734, 178] on div "Headache disorders, unspecified Confirmed Plasmodium malariae malaria without c…" at bounding box center [588, 182] width 687 height 31
type input "ALLERGIC"
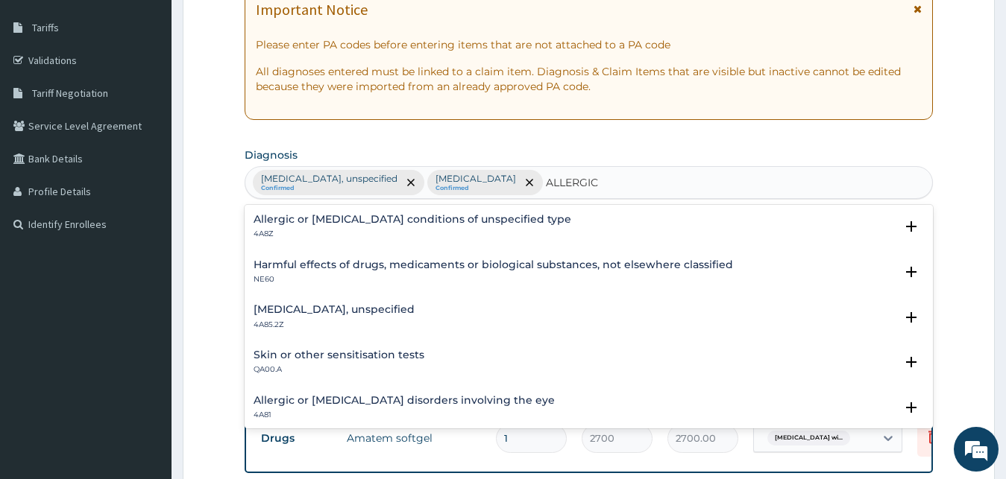
click at [418, 229] on div "Allergic or hypersensitivity conditions of unspecified type 4A8Z" at bounding box center [412, 227] width 318 height 26
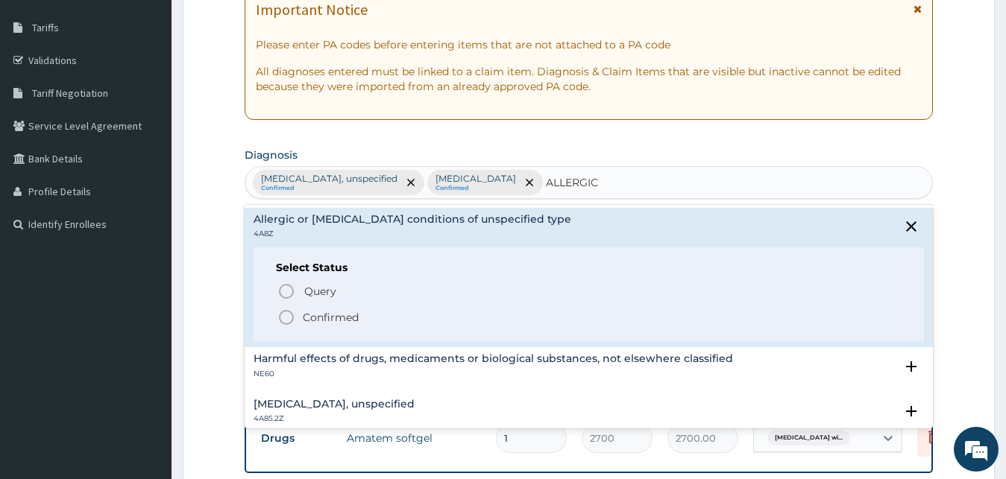
click at [359, 312] on span "Confirmed" at bounding box center [589, 318] width 625 height 18
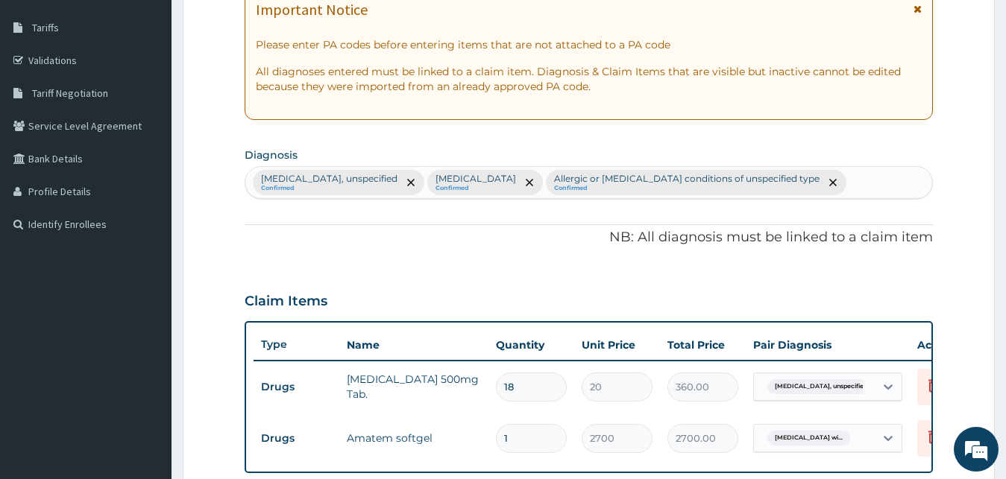
scroll to position [538, 0]
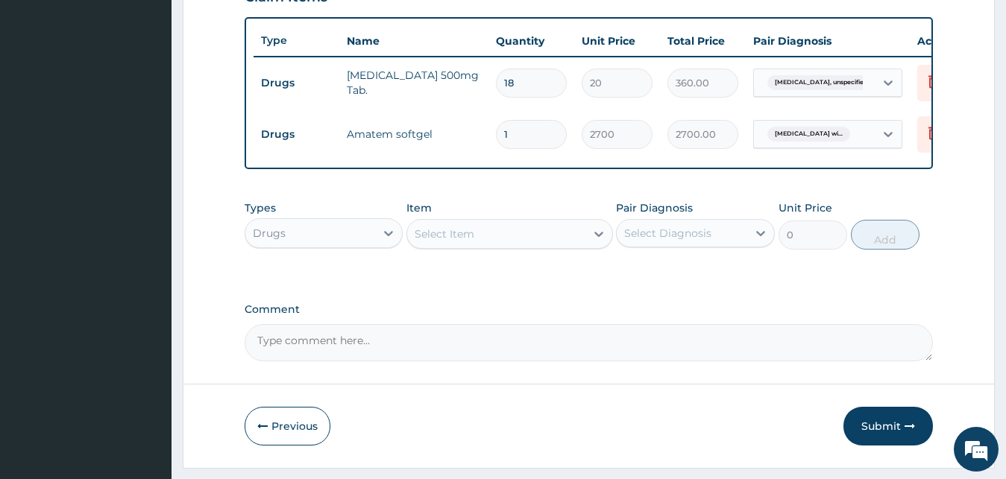
click at [667, 241] on div "Select Diagnosis" at bounding box center [667, 233] width 87 height 15
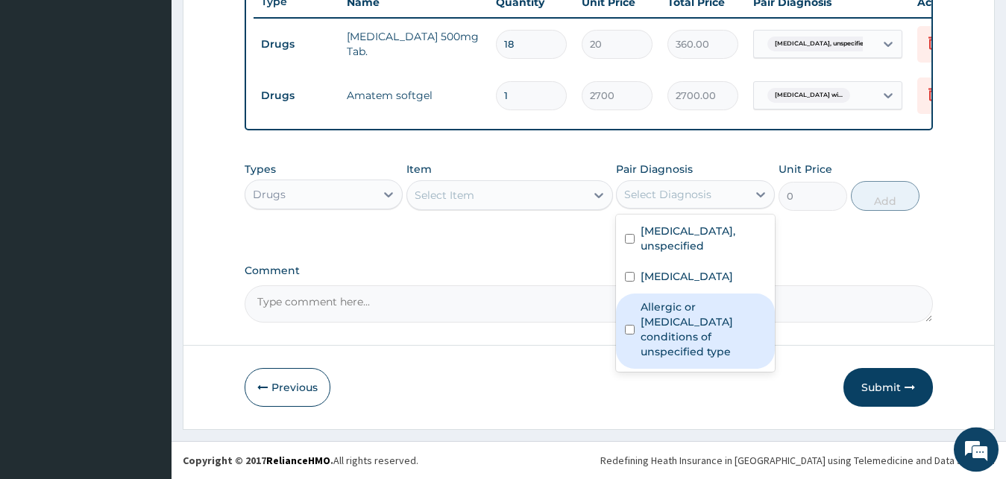
scroll to position [617, 0]
click at [702, 357] on label "Allergic or hypersensitivity conditions of unspecified type" at bounding box center [702, 330] width 125 height 60
checkbox input "true"
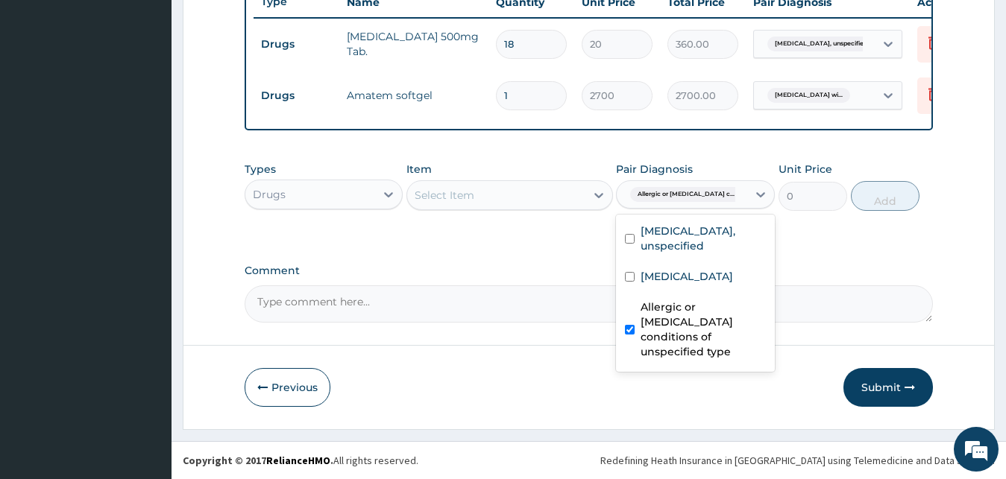
click at [471, 203] on div "Select Item" at bounding box center [496, 195] width 178 height 24
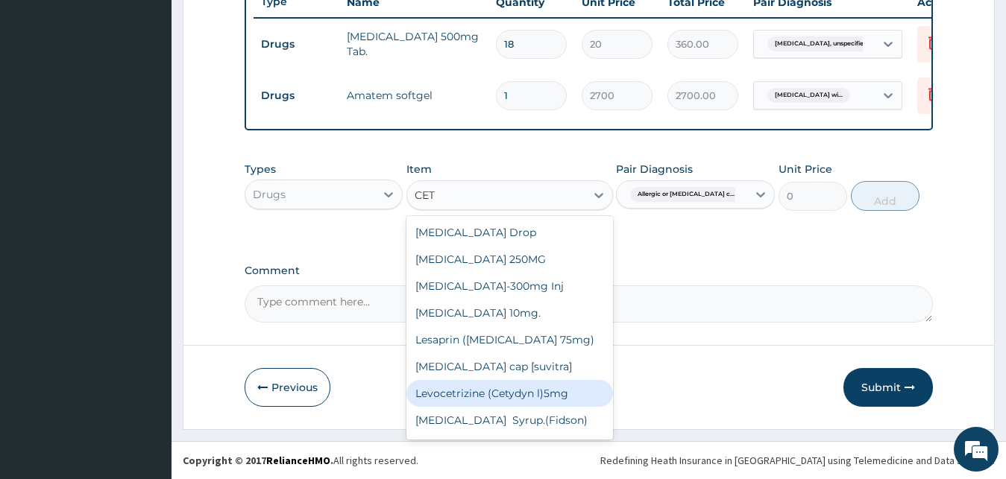
type input "CETI"
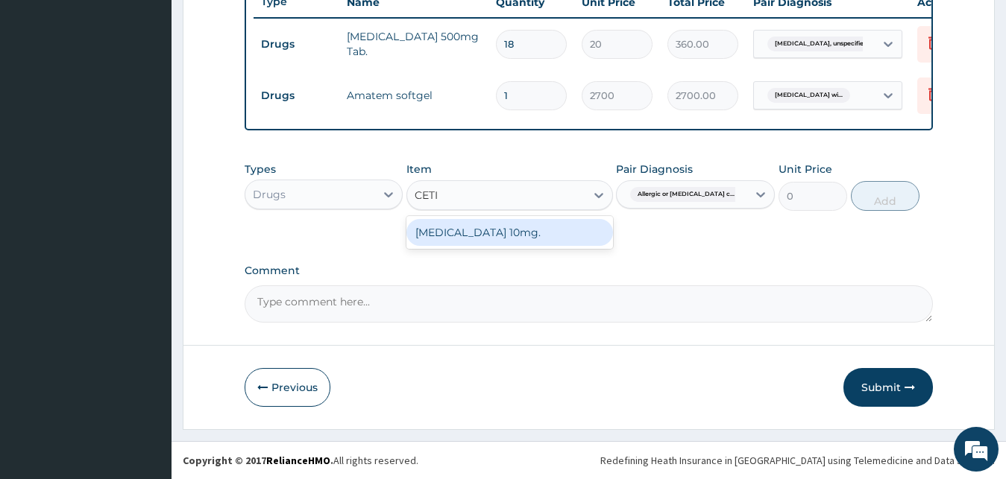
click at [512, 229] on div "Cetirizine 10mg." at bounding box center [509, 232] width 207 height 27
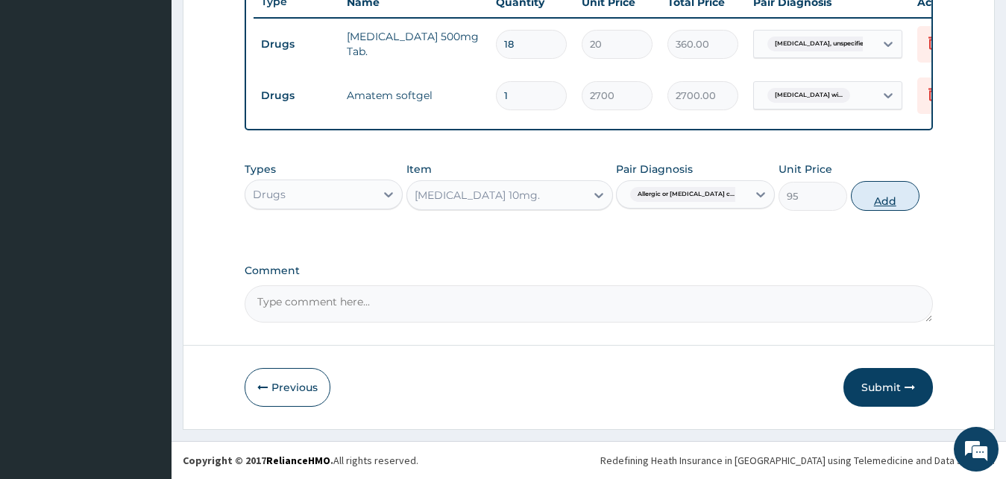
click at [874, 192] on button "Add" at bounding box center [885, 196] width 69 height 30
type input "0"
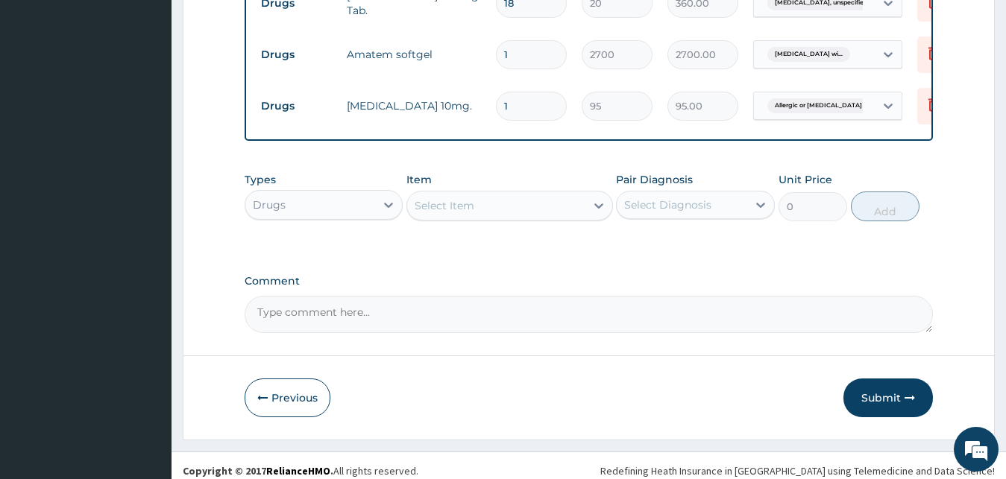
type input "0.00"
type input "5"
type input "475.00"
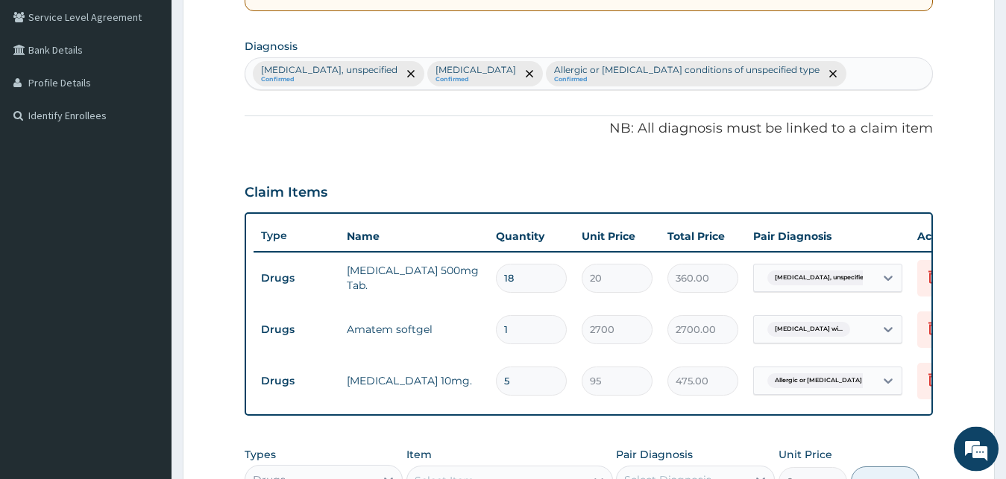
scroll to position [313, 0]
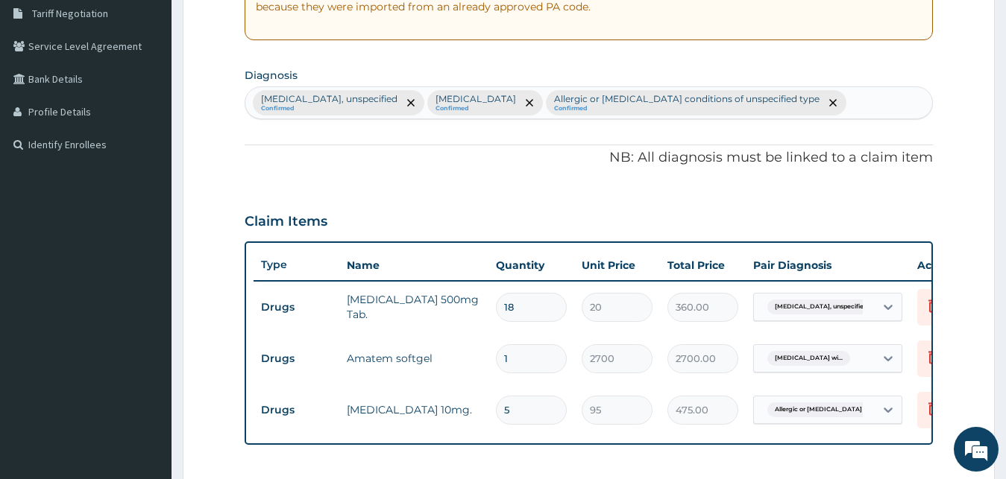
type input "5"
click at [590, 119] on div "Headache disorders, unspecified Confirmed Plasmodium malariae malaria without c…" at bounding box center [588, 102] width 687 height 31
type input "VITAMIN"
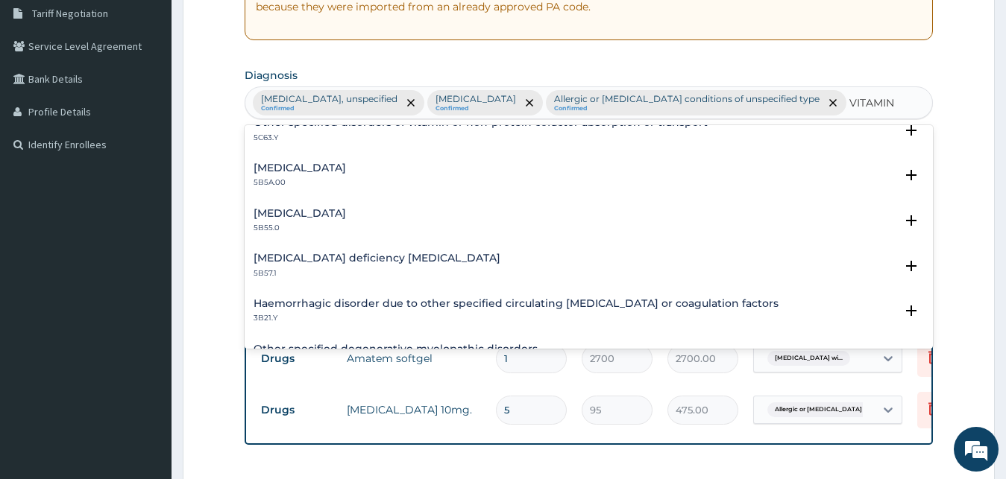
scroll to position [1803, 0]
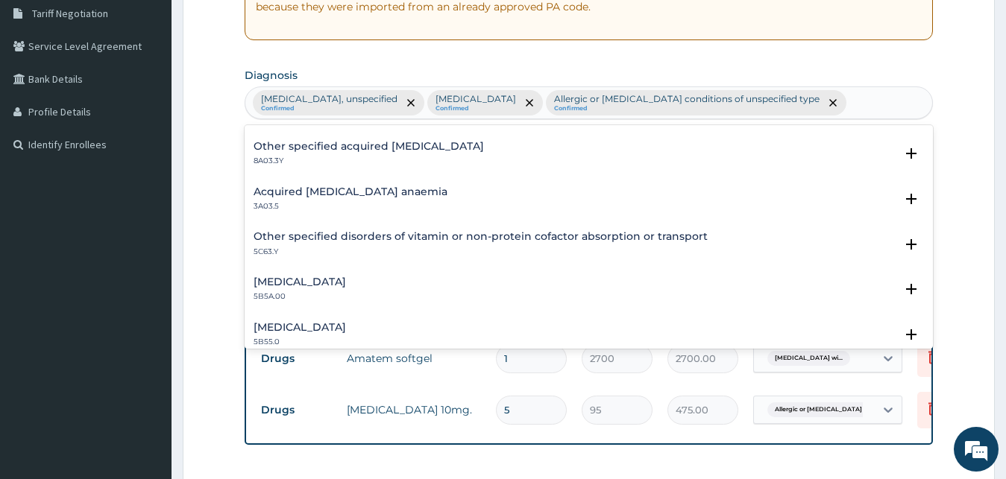
click at [620, 119] on div "Headache disorders, unspecified Confirmed Plasmodium malariae malaria without c…" at bounding box center [588, 102] width 687 height 31
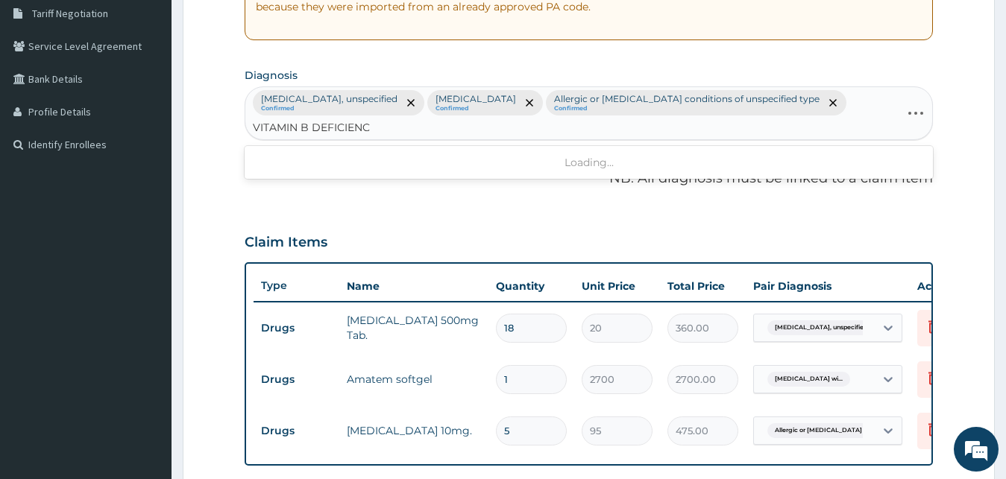
type input "VITAMIN B DEFICIENCY"
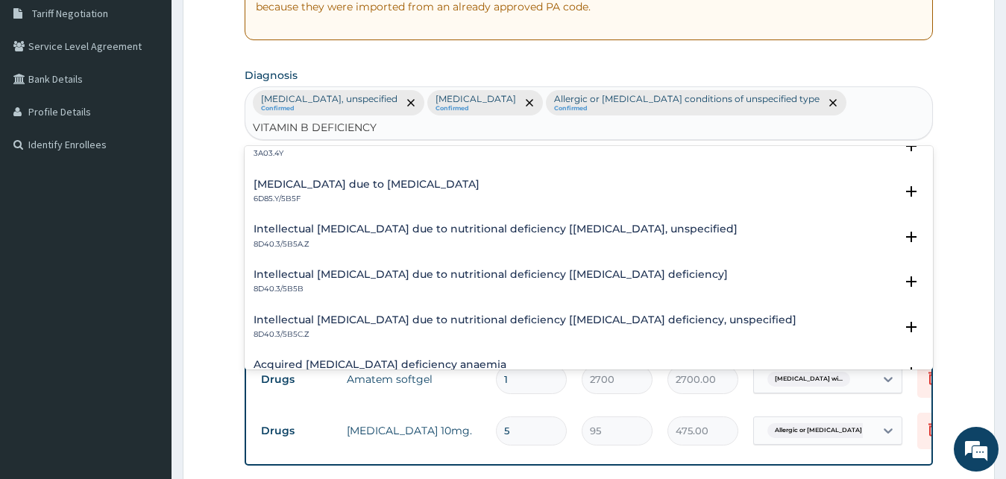
scroll to position [1208, 0]
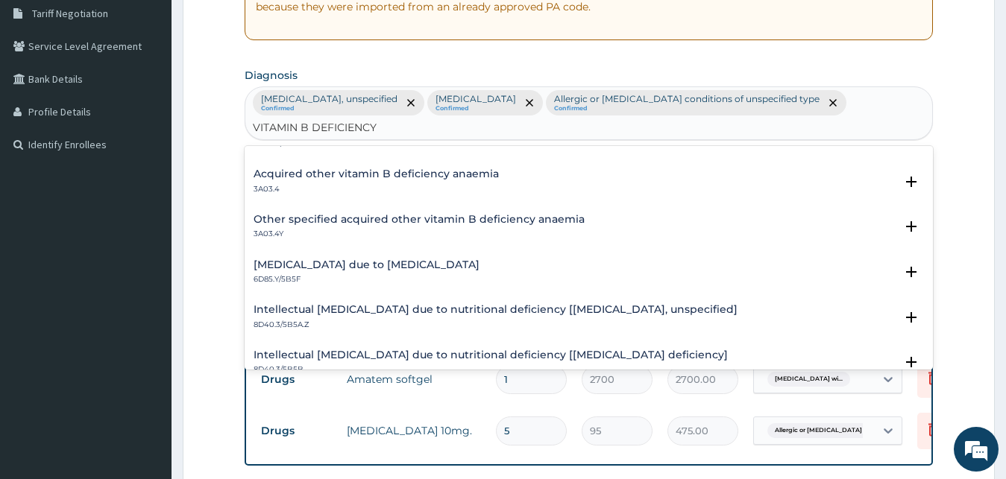
click at [382, 180] on h4 "Acquired other vitamin B deficiency anaemia" at bounding box center [375, 173] width 245 height 11
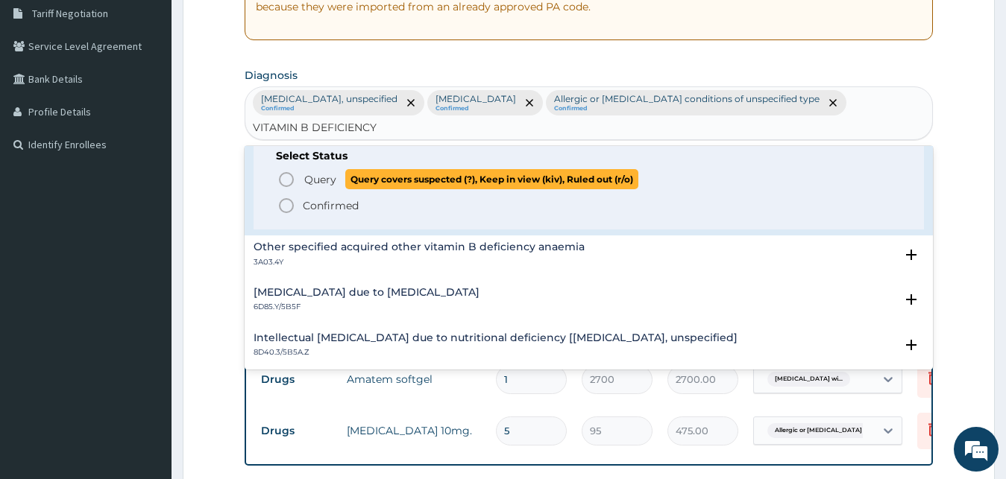
scroll to position [1288, 0]
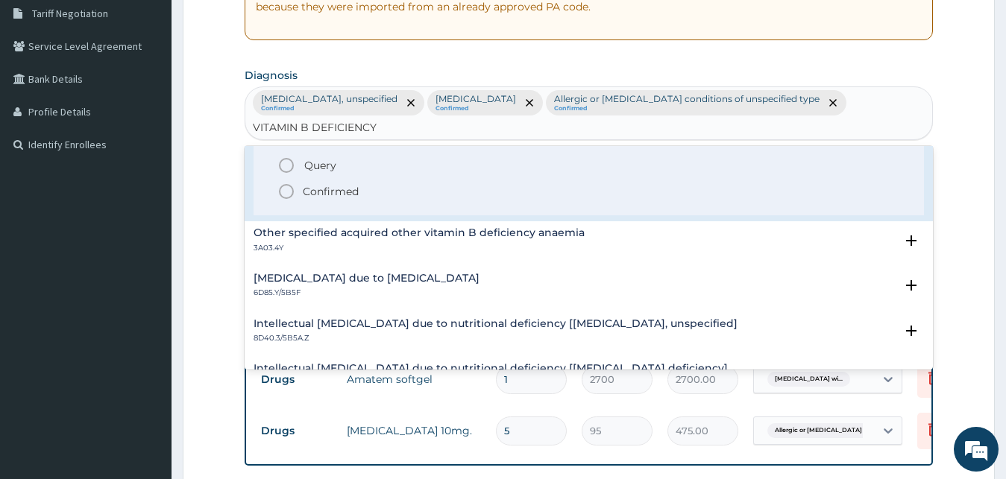
click at [341, 199] on p "Confirmed" at bounding box center [331, 191] width 56 height 15
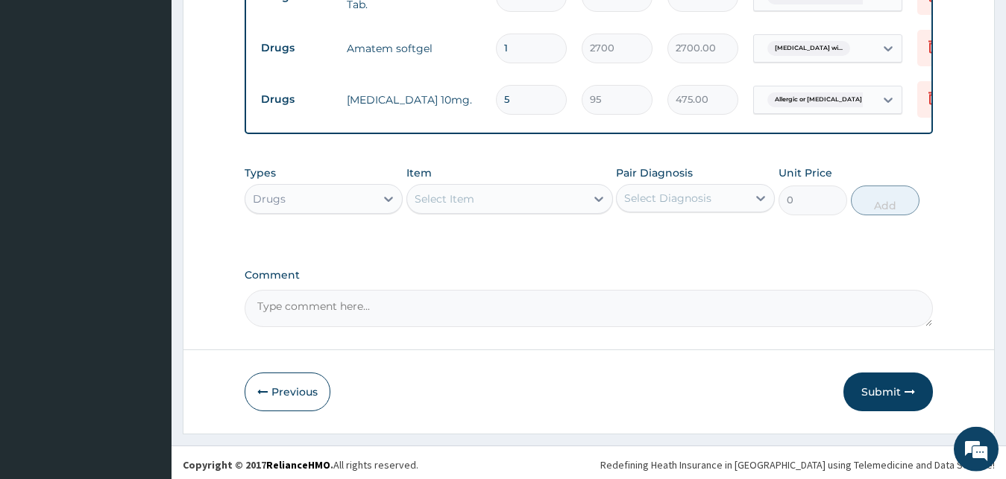
scroll to position [669, 0]
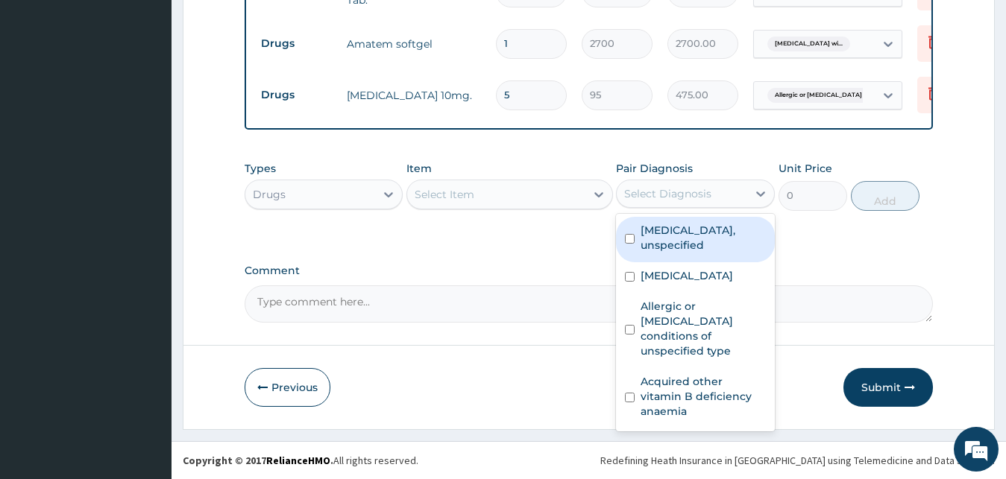
click at [699, 192] on div "Select Diagnosis" at bounding box center [667, 193] width 87 height 15
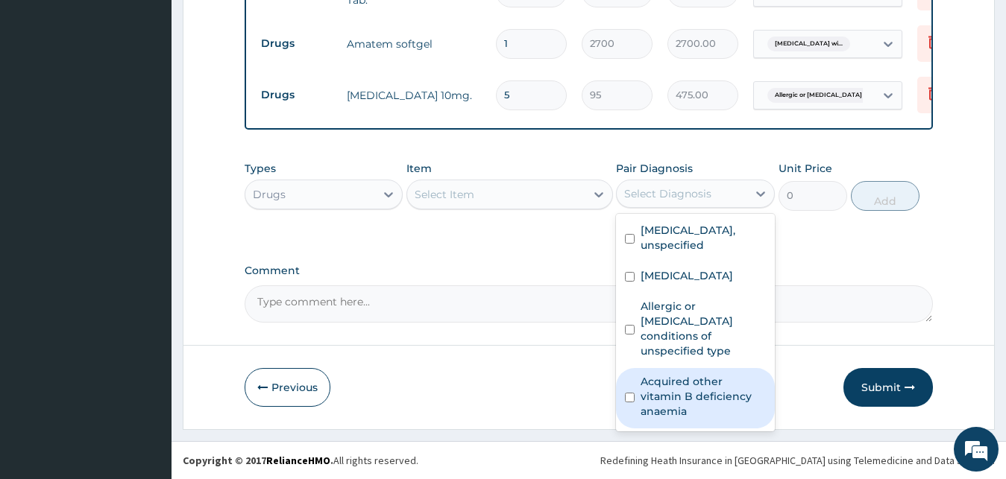
click at [718, 406] on label "Acquired other vitamin B deficiency anaemia" at bounding box center [702, 396] width 125 height 45
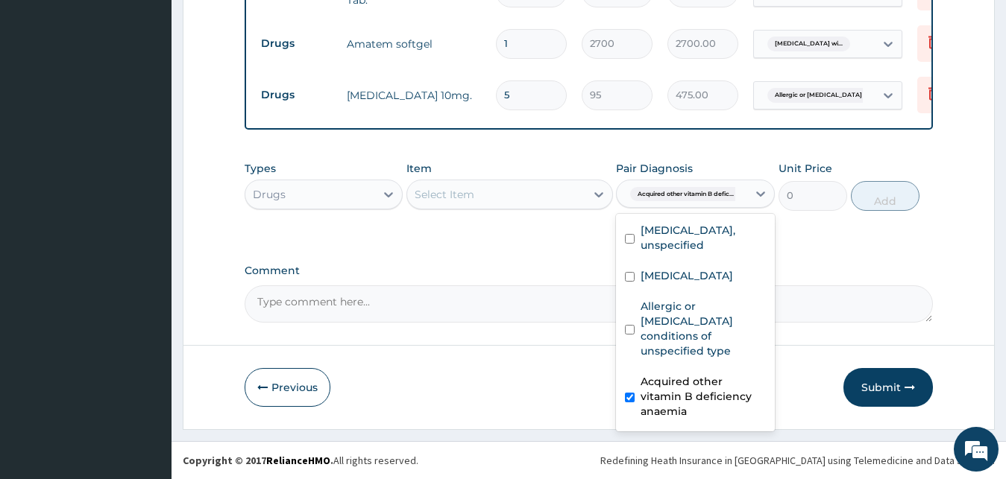
checkbox input "true"
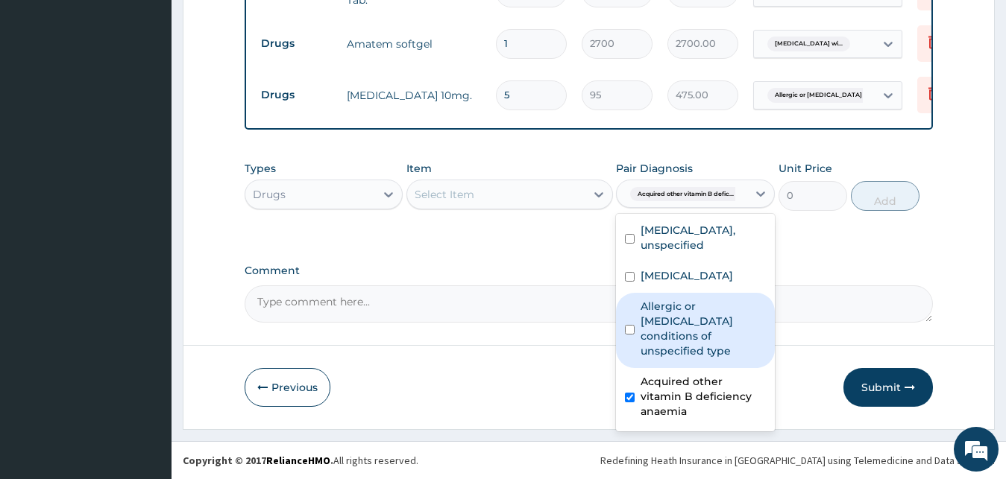
click at [521, 186] on div "Select Item" at bounding box center [496, 195] width 178 height 24
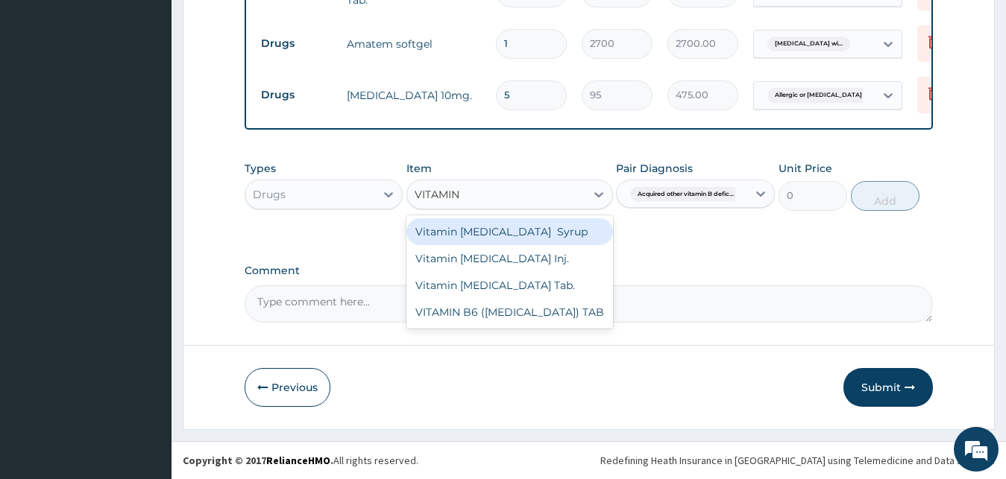
type input "VITAMIN B"
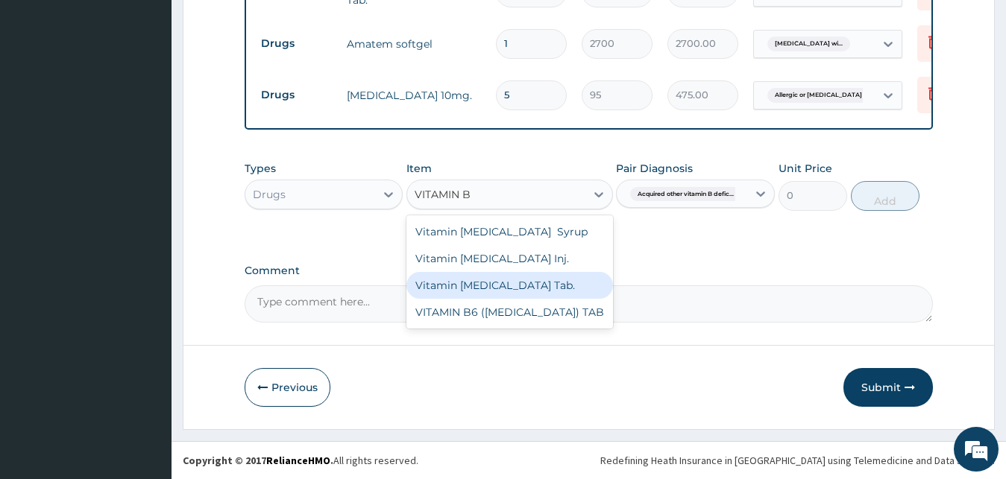
click at [529, 290] on div "Vitamin B-Complex Tab." at bounding box center [509, 285] width 207 height 27
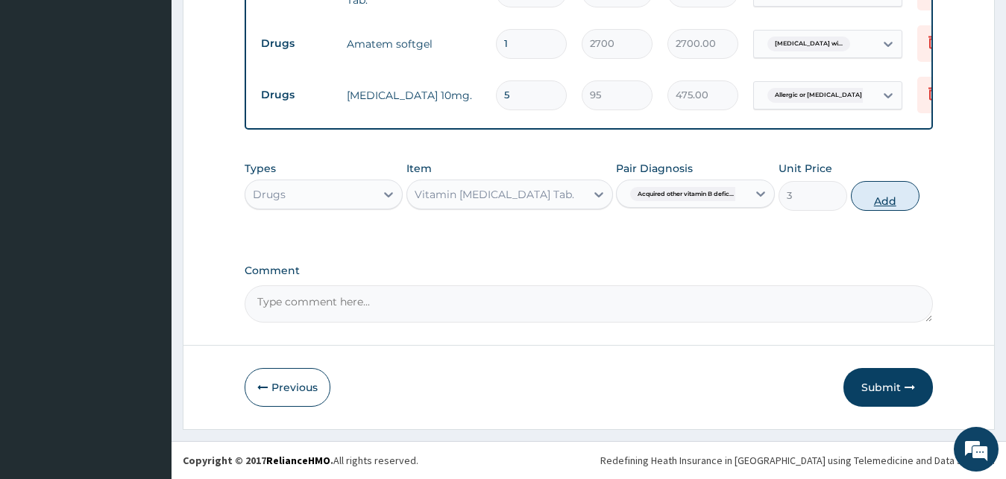
click at [900, 194] on button "Add" at bounding box center [885, 196] width 69 height 30
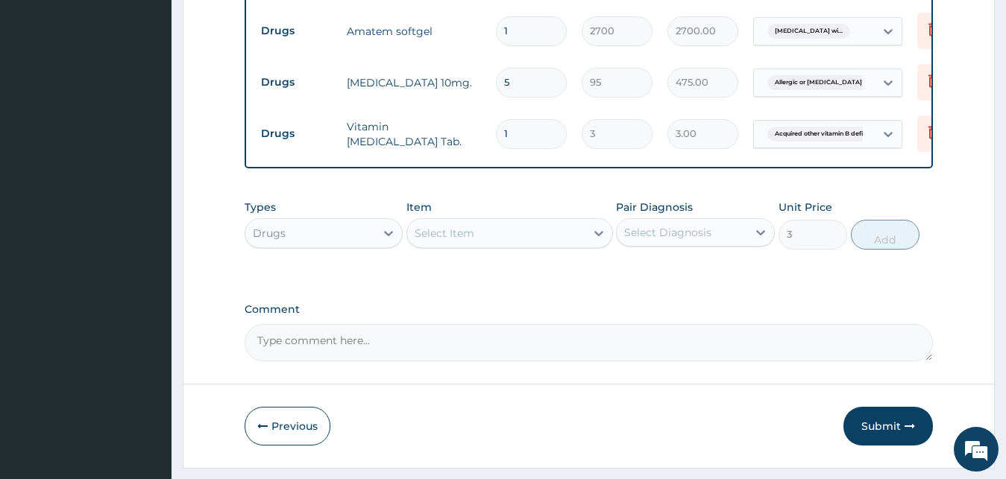
type input "0"
type input "0.00"
type input "6"
type input "18.00"
type input "60"
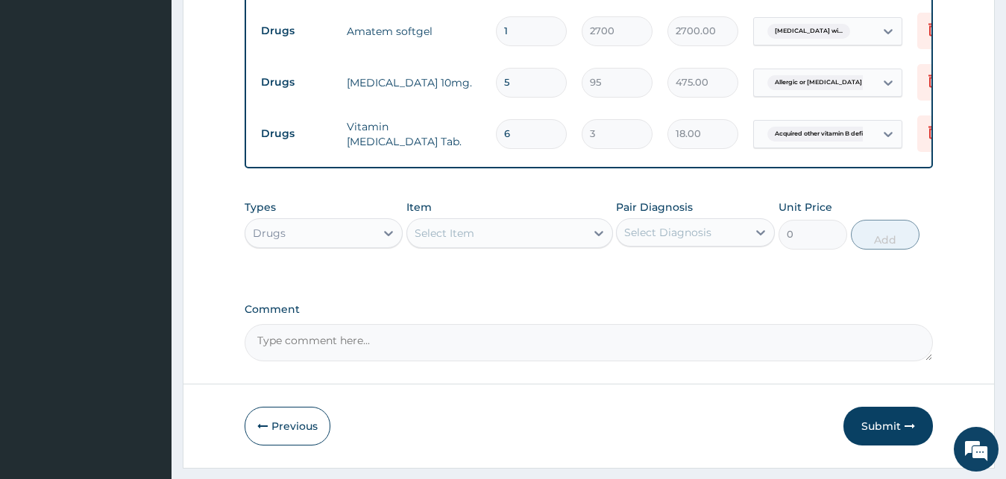
type input "180.00"
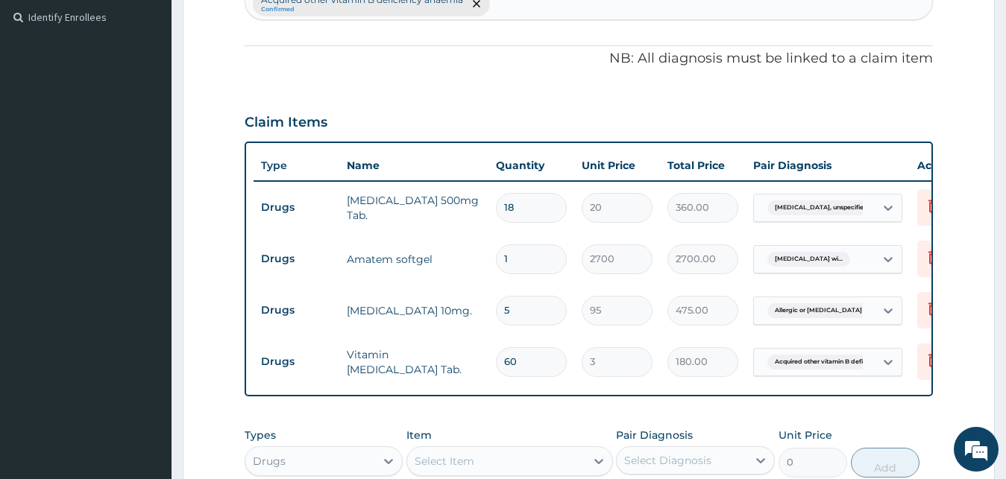
scroll to position [365, 0]
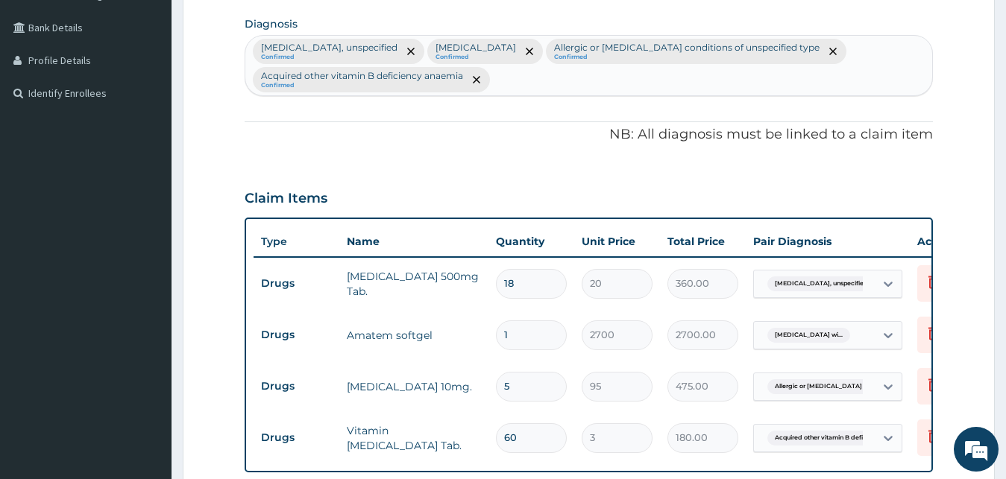
type input "60"
click at [816, 85] on div "Headache disorders, unspecified Confirmed Plasmodium malariae malaria without c…" at bounding box center [588, 66] width 687 height 60
click at [737, 50] on div "Headache disorders, unspecified Confirmed Plasmodium malariae malaria without c…" at bounding box center [588, 66] width 687 height 60
type input "SEPSIS"
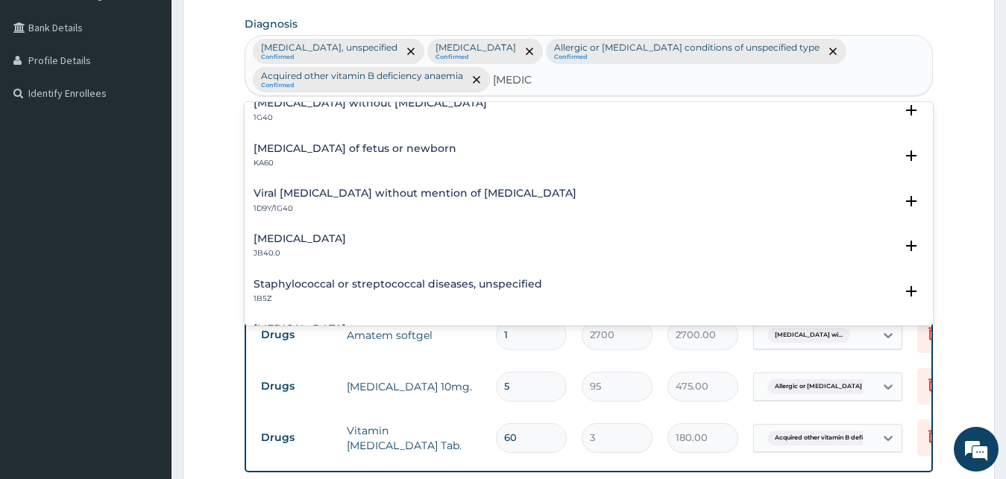
scroll to position [0, 0]
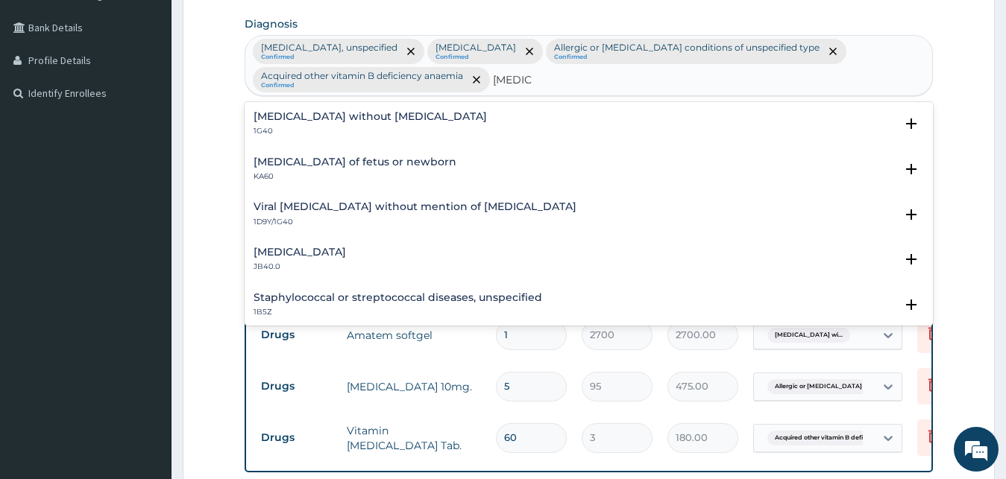
click at [339, 119] on h4 "Sepsis without septic shock" at bounding box center [369, 116] width 233 height 11
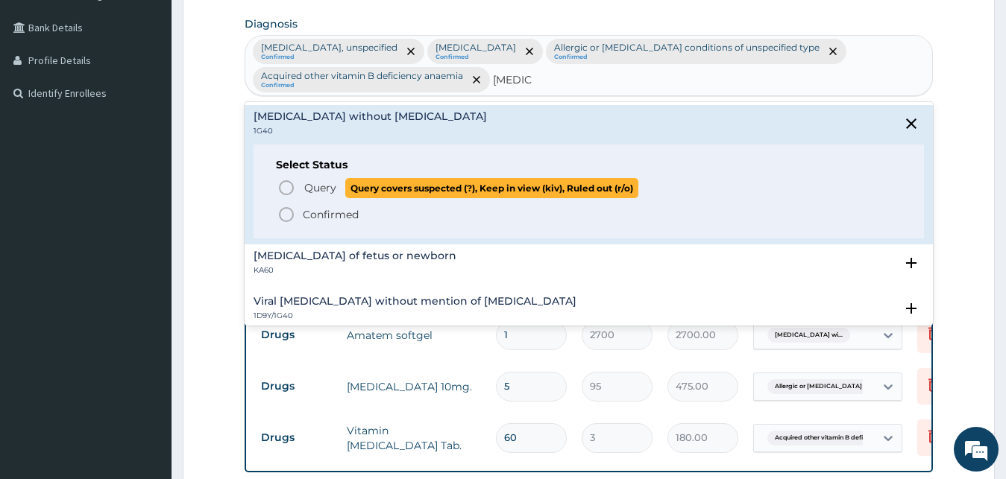
click at [321, 188] on span "Query" at bounding box center [320, 187] width 32 height 15
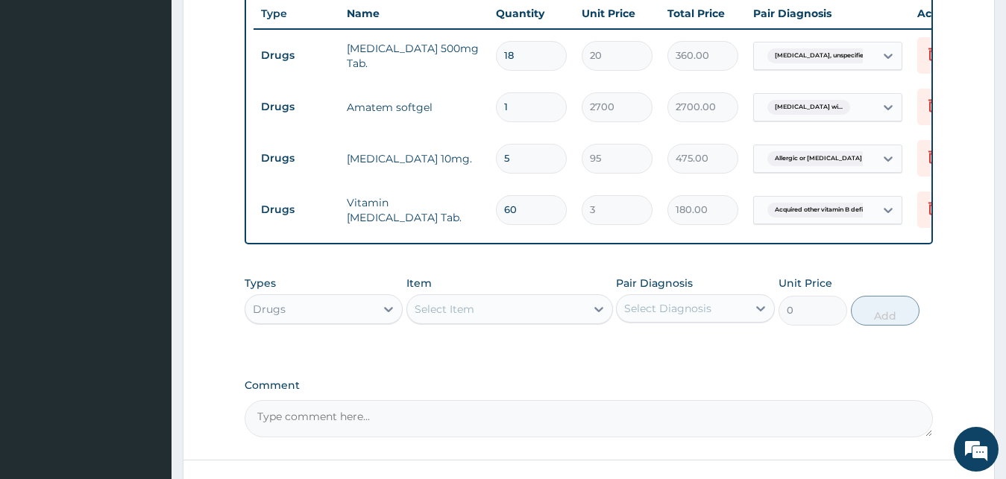
scroll to position [745, 0]
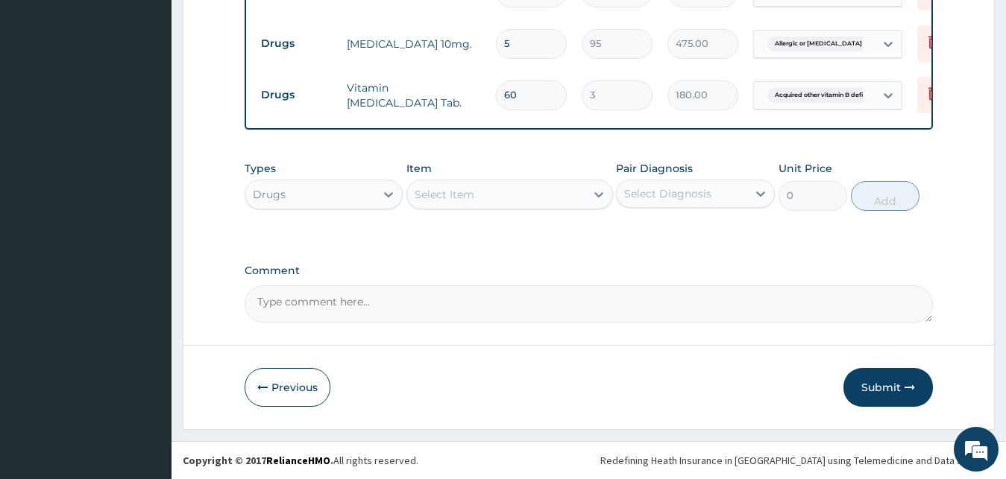
click at [676, 206] on div "Select Diagnosis" at bounding box center [682, 194] width 130 height 24
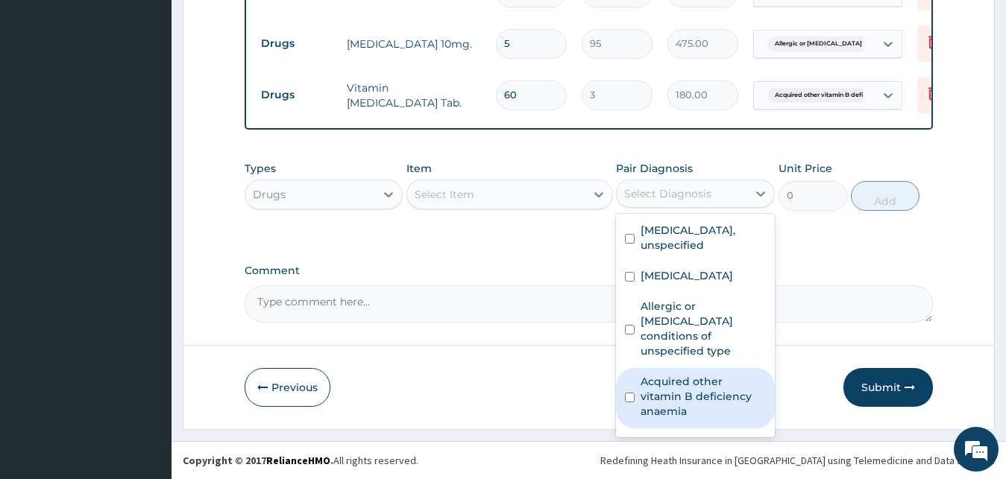
scroll to position [84, 0]
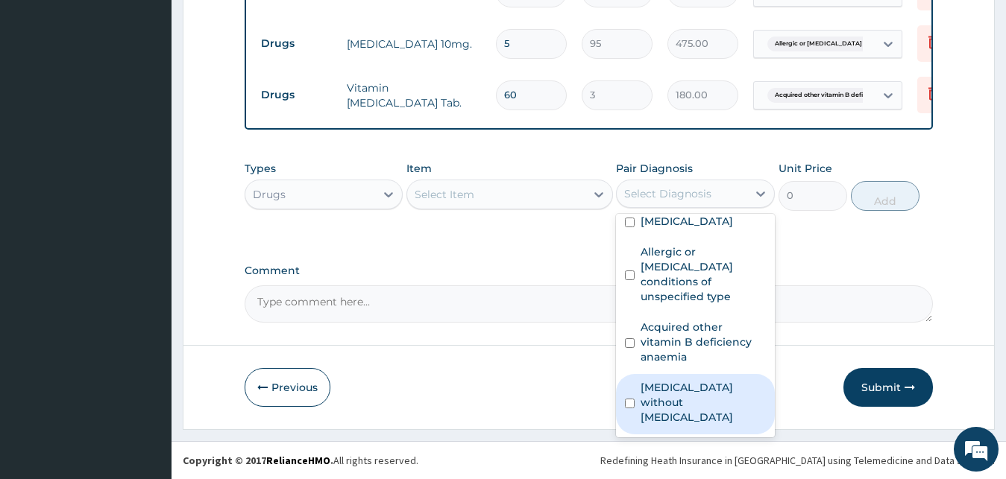
click at [701, 410] on label "Sepsis without septic shock" at bounding box center [702, 402] width 125 height 45
checkbox input "true"
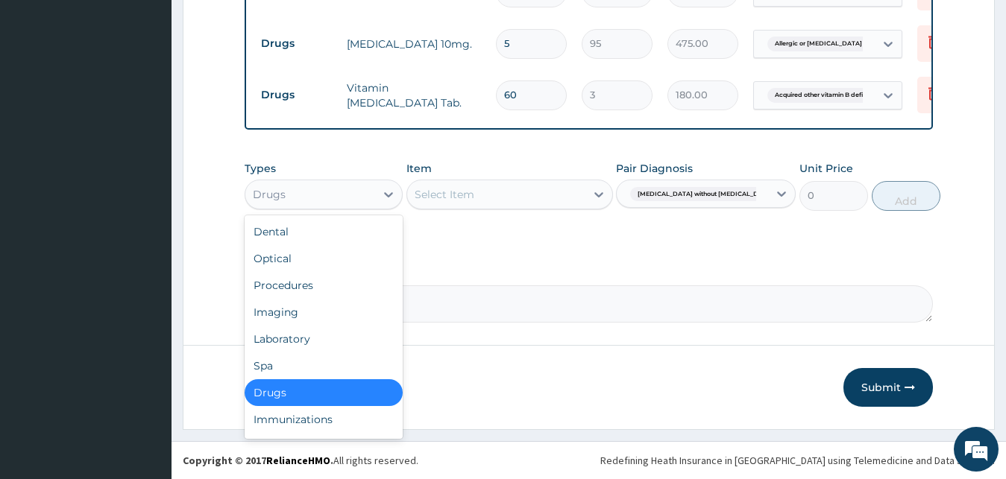
click at [335, 199] on div "Drugs" at bounding box center [310, 195] width 130 height 24
click at [325, 340] on div "Laboratory" at bounding box center [324, 339] width 159 height 27
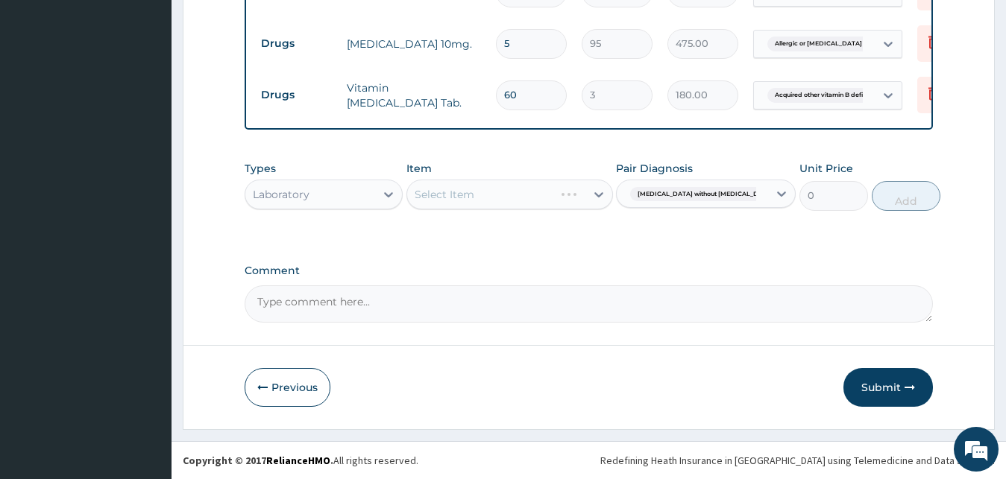
click at [526, 202] on div "Select Item" at bounding box center [509, 195] width 207 height 30
click at [526, 202] on div "Select Item" at bounding box center [496, 195] width 178 height 24
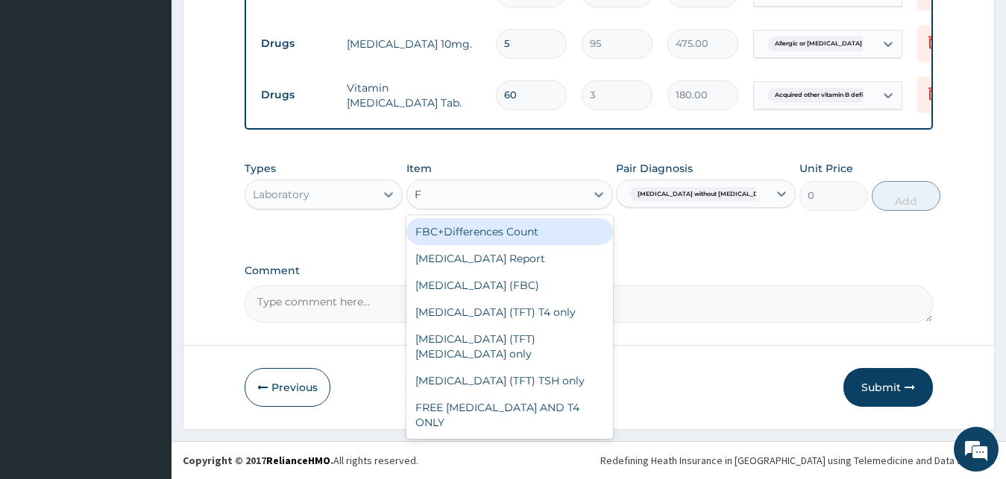
type input "FU"
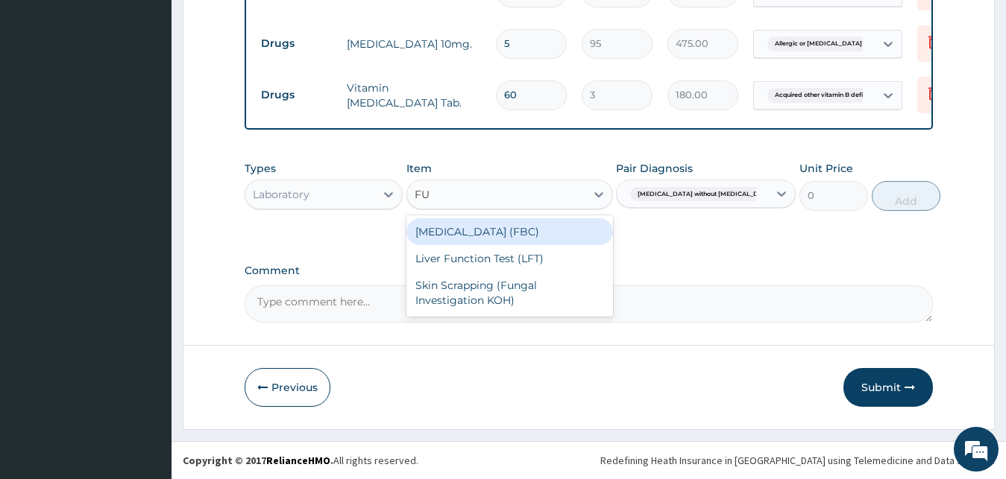
click at [514, 232] on div "Full Blood Count (FBC)" at bounding box center [509, 231] width 207 height 27
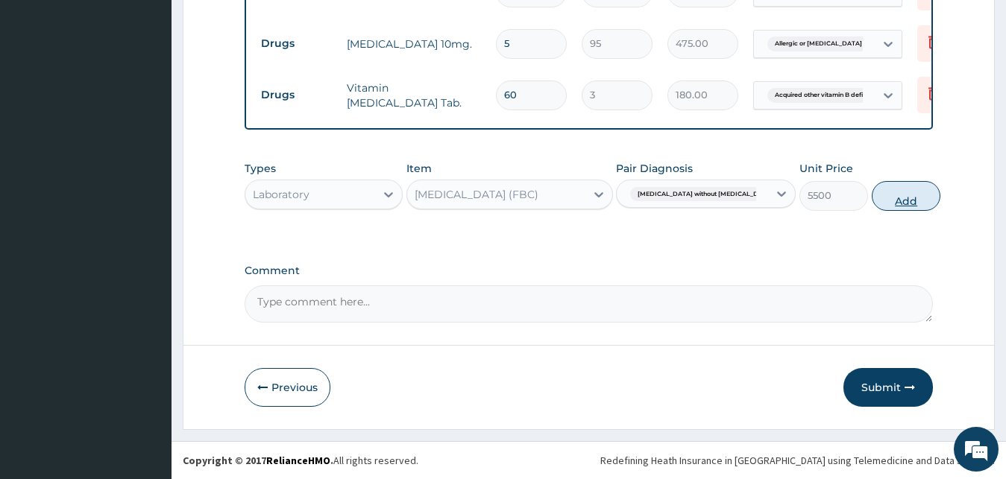
click at [895, 206] on button "Add" at bounding box center [906, 196] width 69 height 30
type input "0"
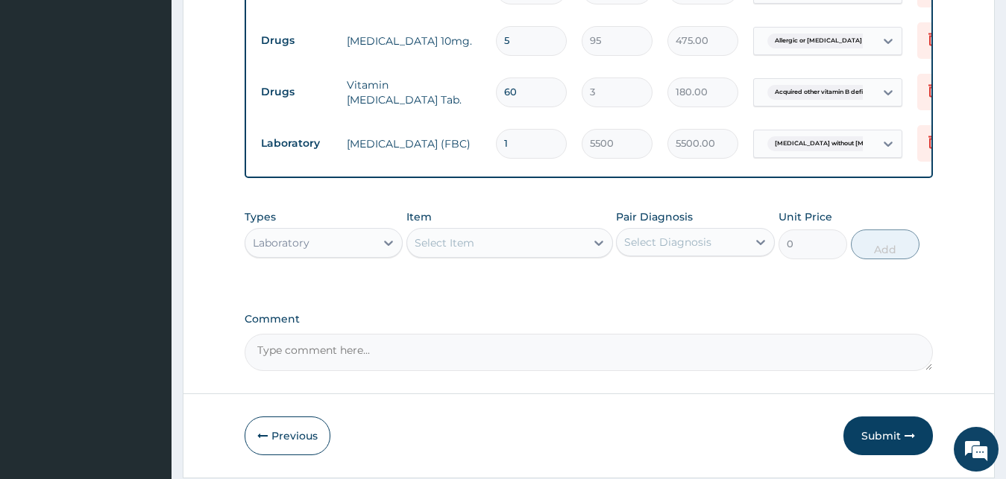
scroll to position [745, 0]
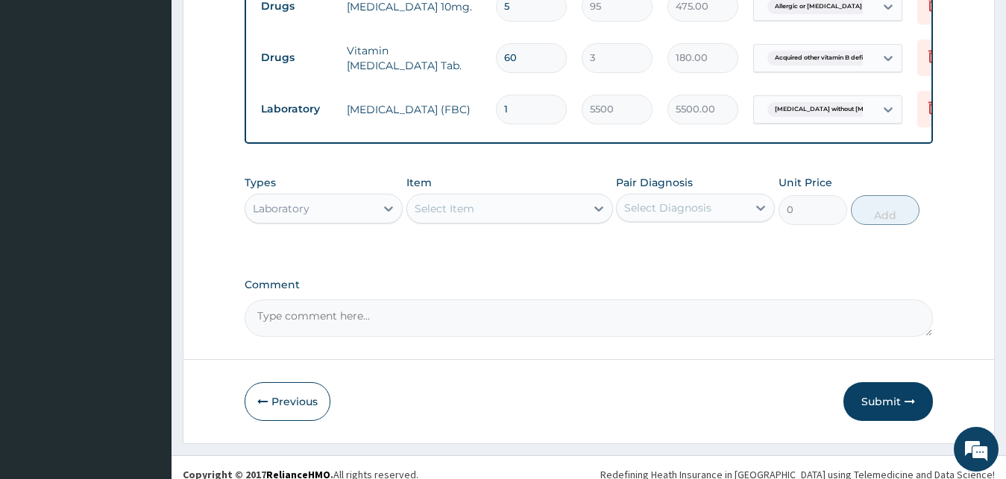
click at [666, 215] on div "Select Diagnosis" at bounding box center [667, 208] width 87 height 15
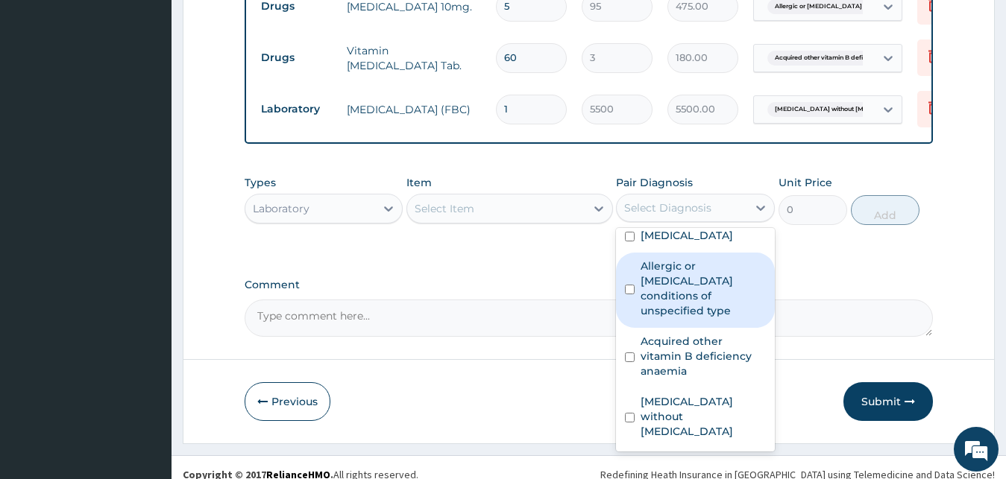
scroll to position [0, 0]
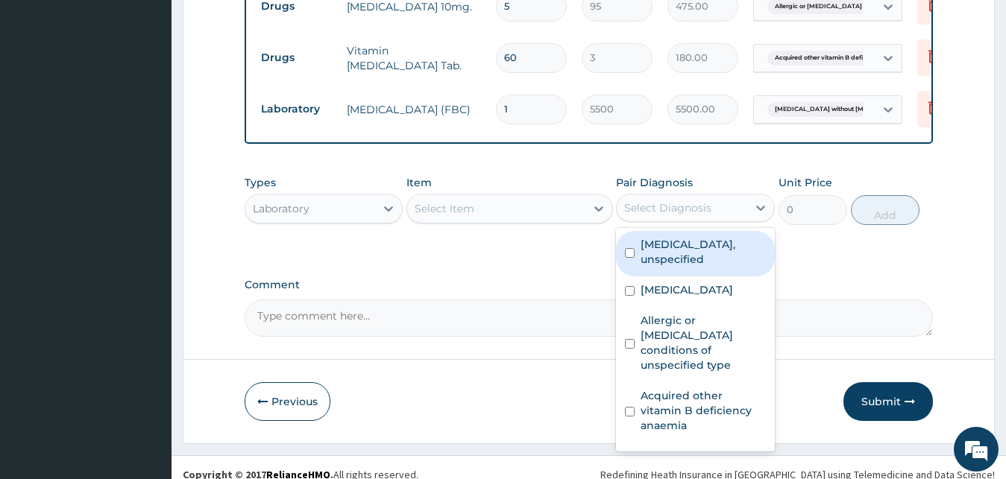
click at [661, 277] on div "Headache disorders, unspecified" at bounding box center [695, 253] width 159 height 45
checkbox input "true"
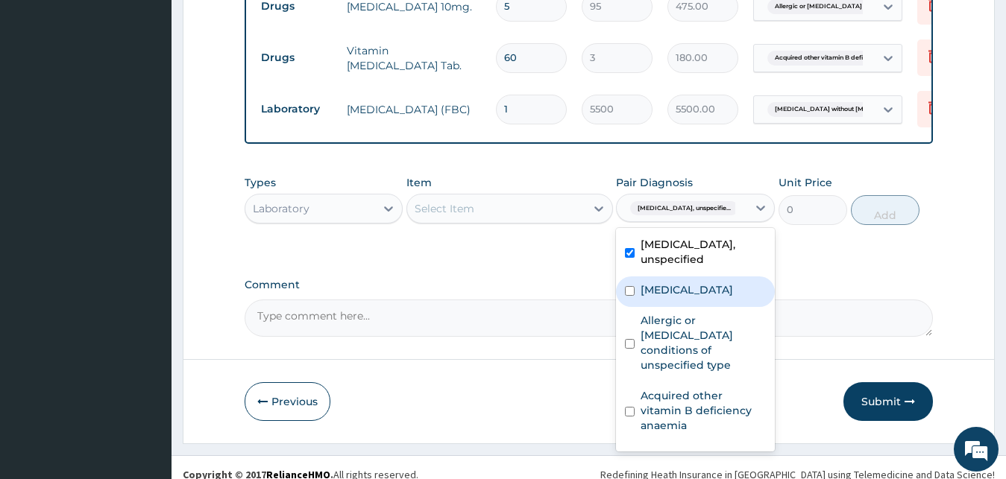
drag, startPoint x: 673, startPoint y: 341, endPoint x: 676, endPoint y: 352, distance: 10.9
click at [673, 297] on label "Plasmodium malariae malaria without complication" at bounding box center [686, 290] width 92 height 15
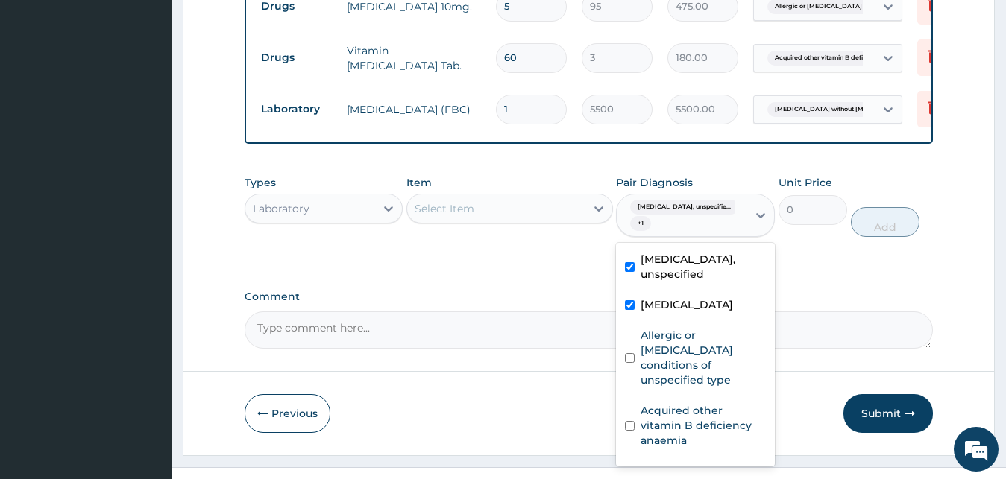
checkbox input "true"
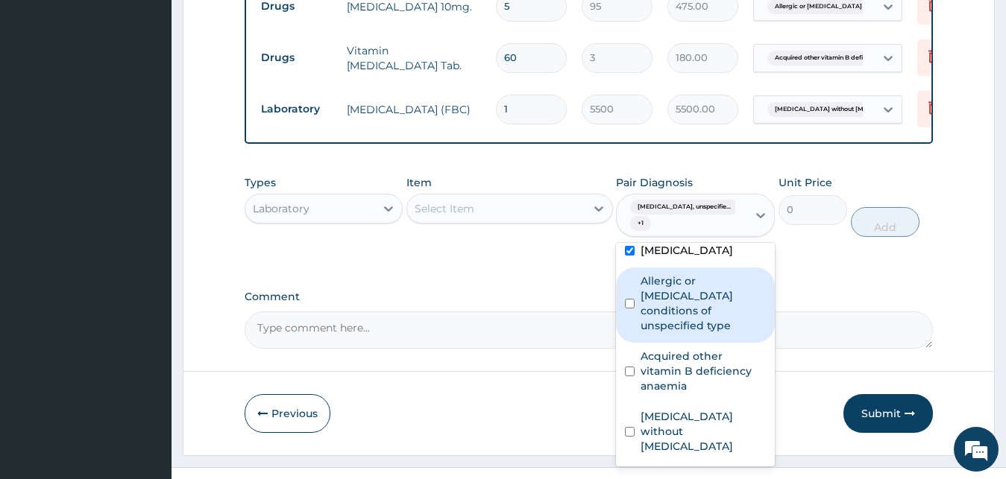
click at [675, 333] on label "Allergic or hypersensitivity conditions of unspecified type" at bounding box center [702, 304] width 125 height 60
checkbox input "true"
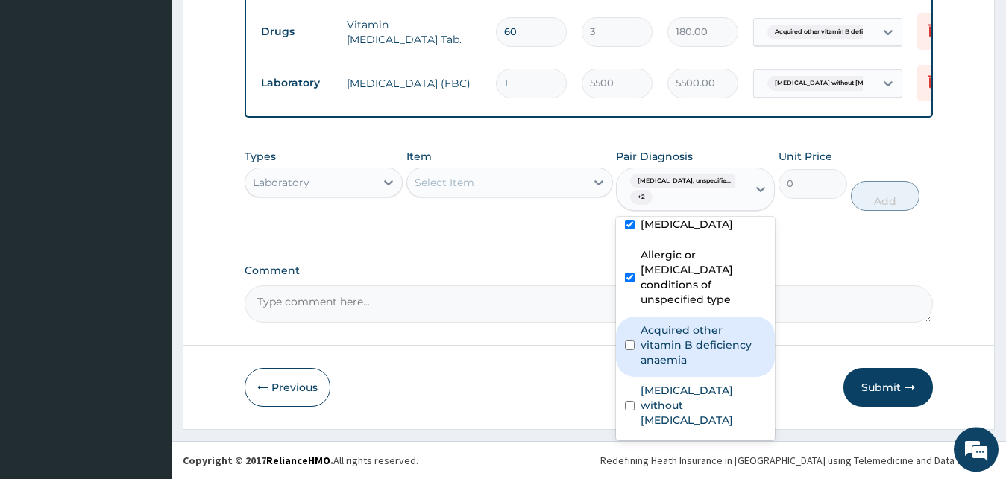
scroll to position [812, 0]
click at [699, 362] on label "Acquired other vitamin B deficiency anaemia" at bounding box center [702, 345] width 125 height 45
checkbox input "true"
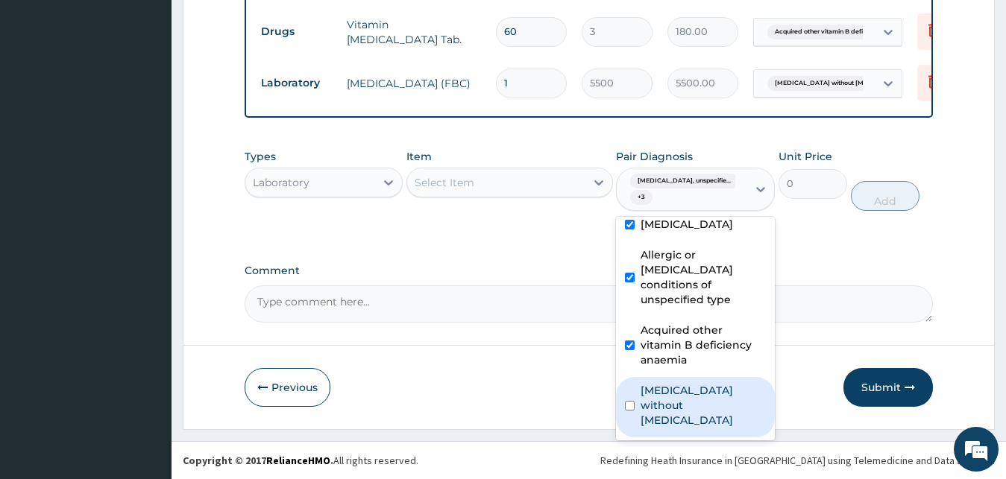
click at [696, 417] on label "Sepsis without septic shock" at bounding box center [702, 405] width 125 height 45
checkbox input "true"
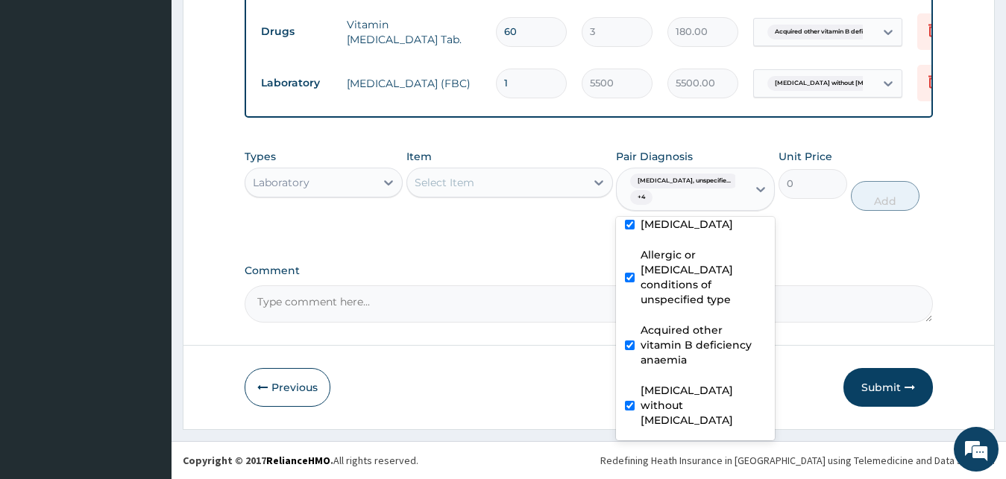
click at [482, 193] on div "Select Item" at bounding box center [496, 183] width 178 height 24
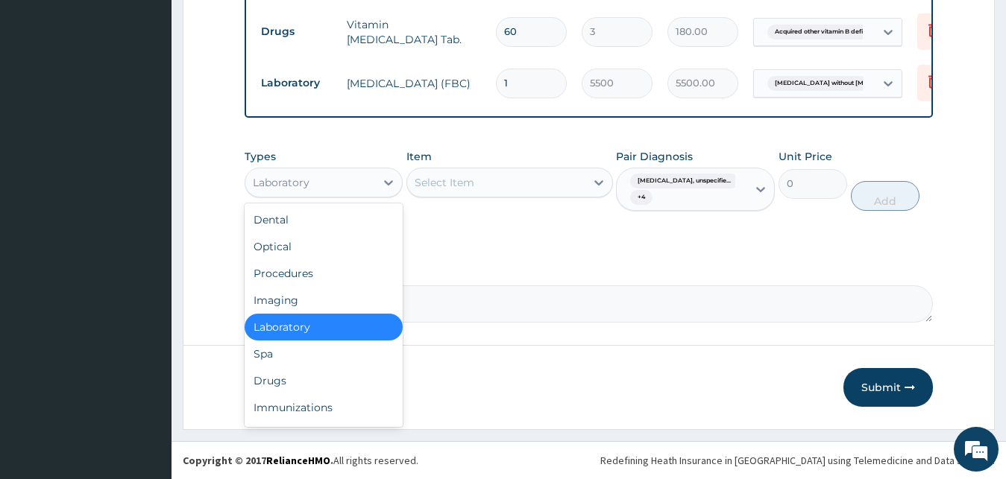
click at [338, 184] on div "Laboratory" at bounding box center [310, 183] width 130 height 24
click at [299, 280] on div "Procedures" at bounding box center [324, 273] width 159 height 27
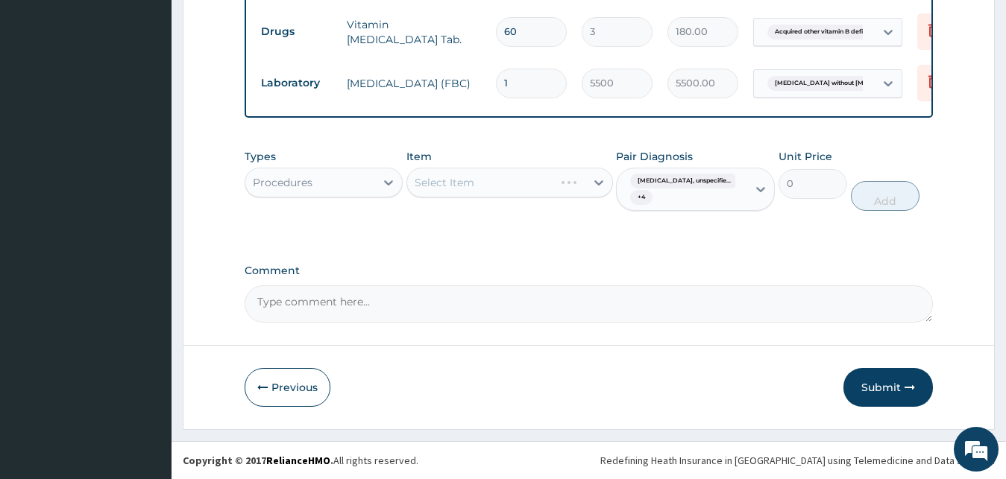
click at [509, 194] on div "Select Item" at bounding box center [509, 183] width 207 height 30
click at [509, 194] on div "Select Item" at bounding box center [496, 183] width 178 height 24
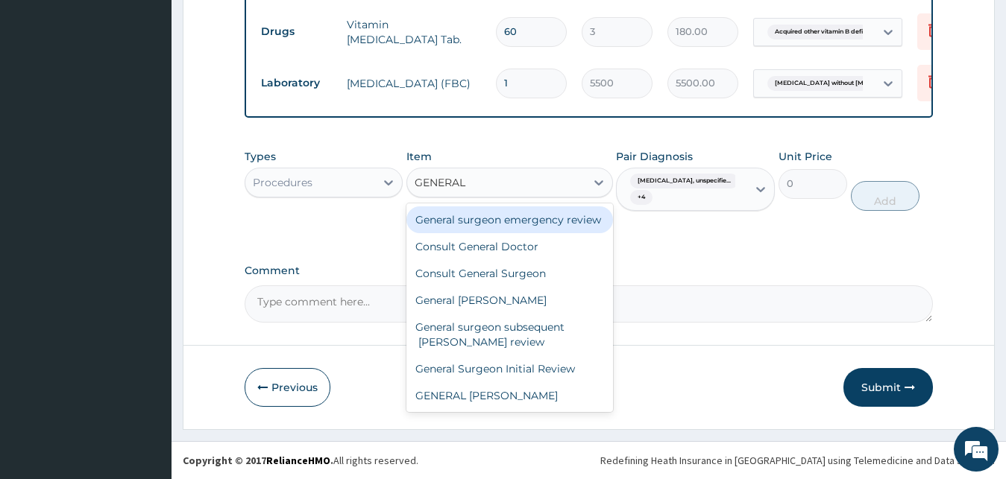
type input "GENERAL D"
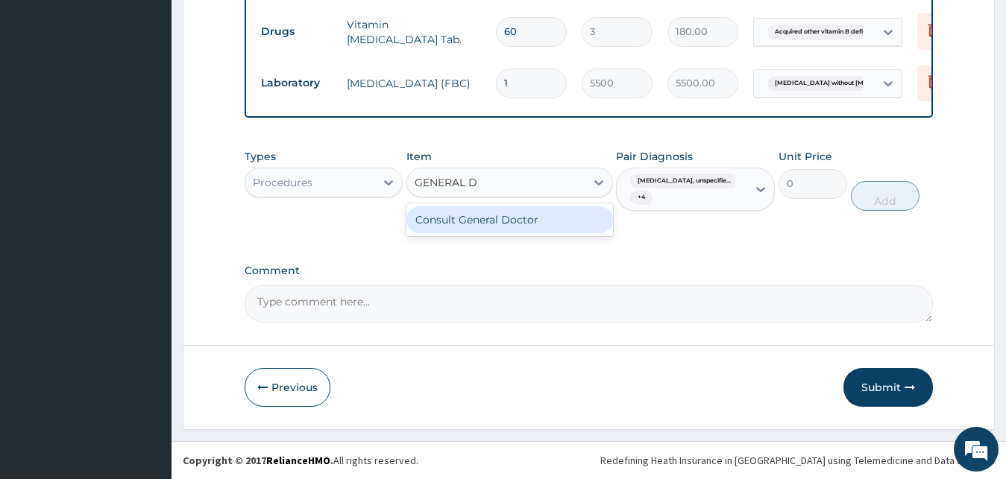
click at [518, 218] on div "Consult General Doctor" at bounding box center [509, 220] width 207 height 27
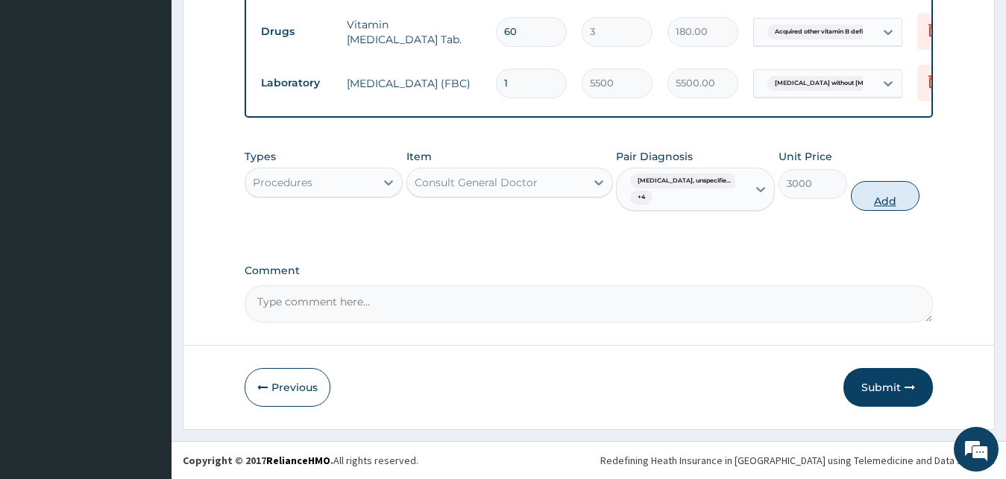
click at [872, 192] on button "Add" at bounding box center [885, 196] width 69 height 30
type input "0"
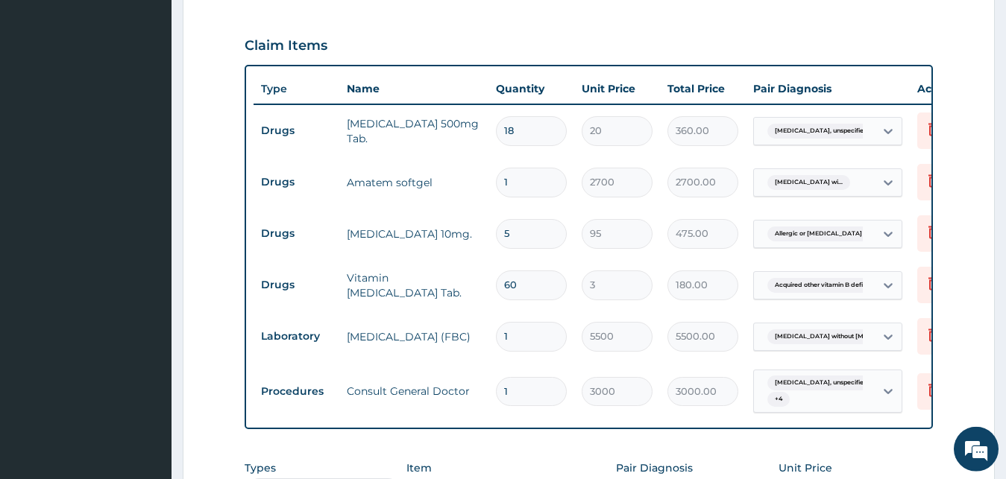
scroll to position [508, 0]
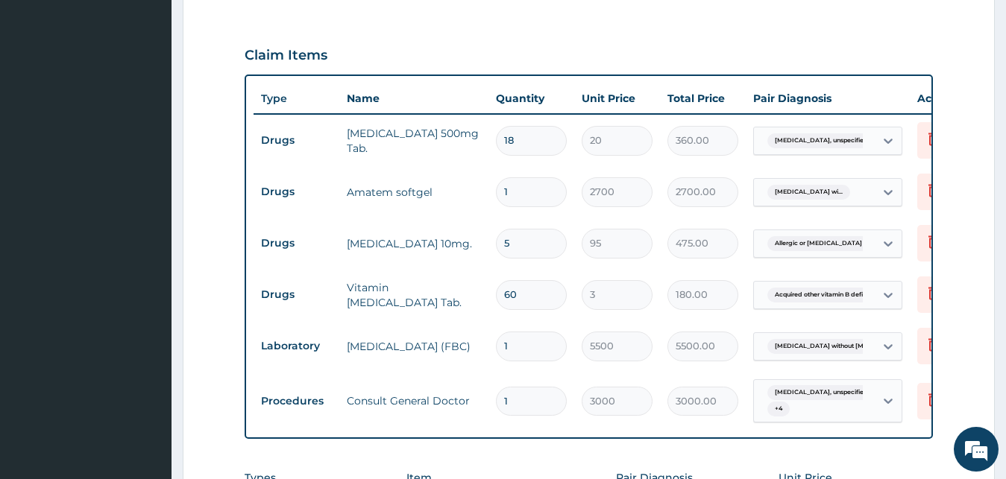
click at [521, 155] on input "18" at bounding box center [531, 140] width 71 height 29
type input "1"
type input "20.00"
type input "12"
type input "240.00"
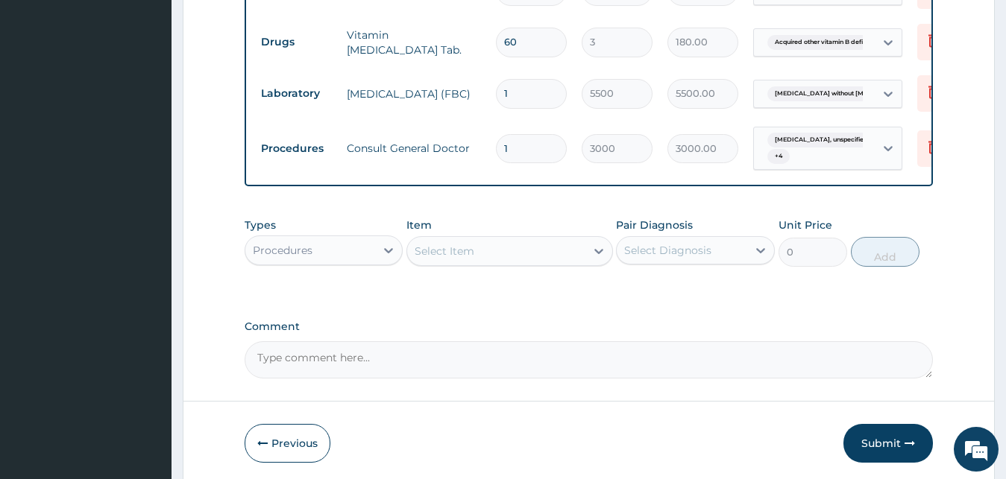
scroll to position [857, 0]
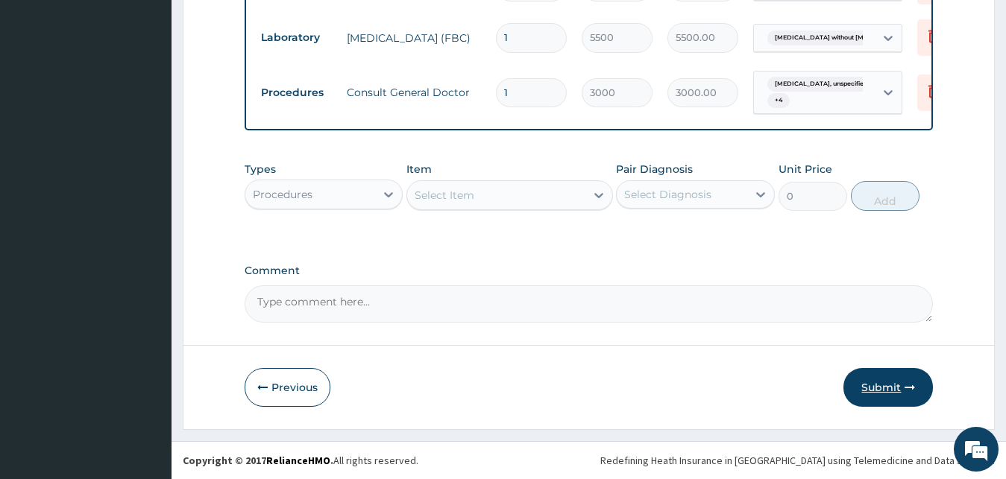
type input "12"
click at [872, 389] on button "Submit" at bounding box center [887, 387] width 89 height 39
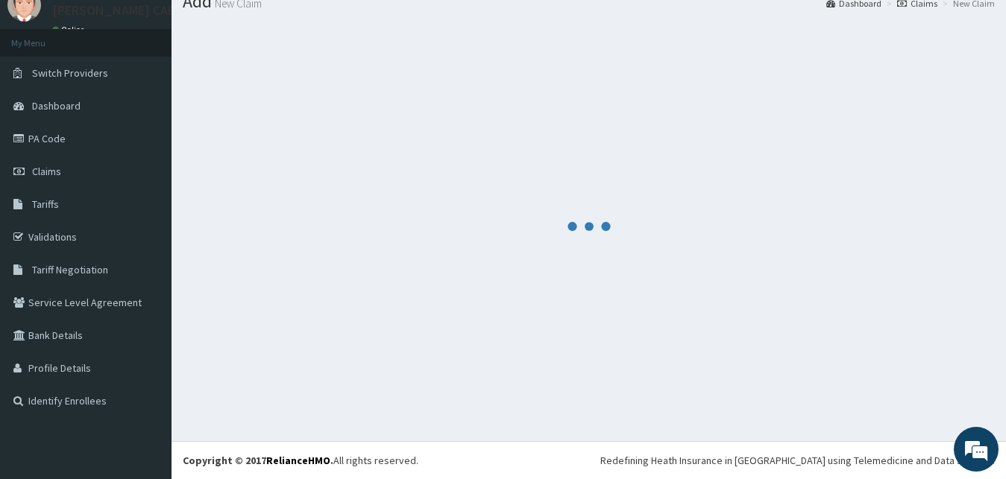
scroll to position [57, 0]
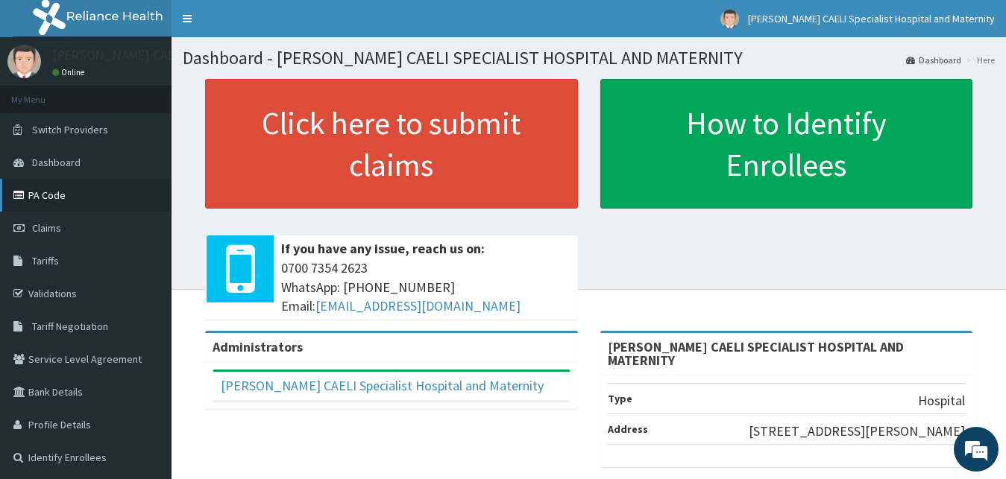
click at [40, 182] on link "PA Code" at bounding box center [85, 195] width 171 height 33
click at [40, 190] on link "PA Code" at bounding box center [85, 195] width 171 height 33
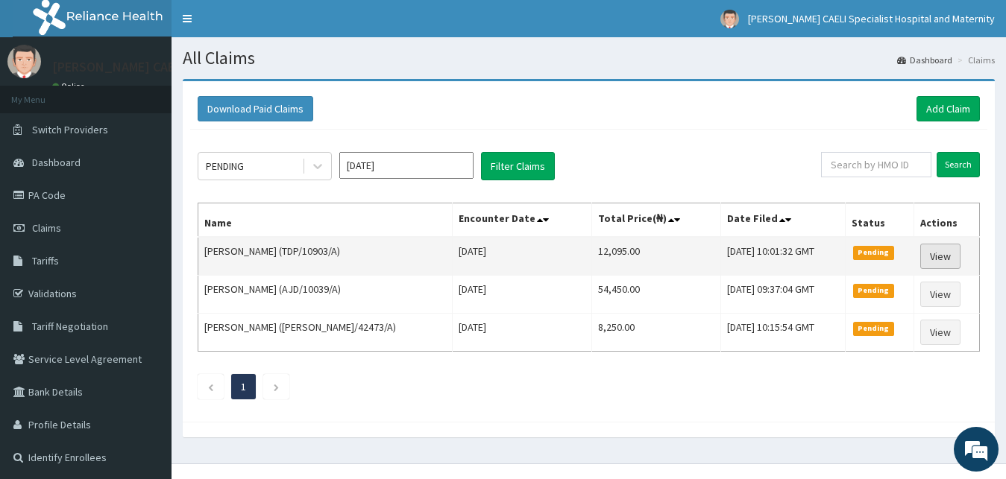
click at [945, 248] on link "View" at bounding box center [940, 256] width 40 height 25
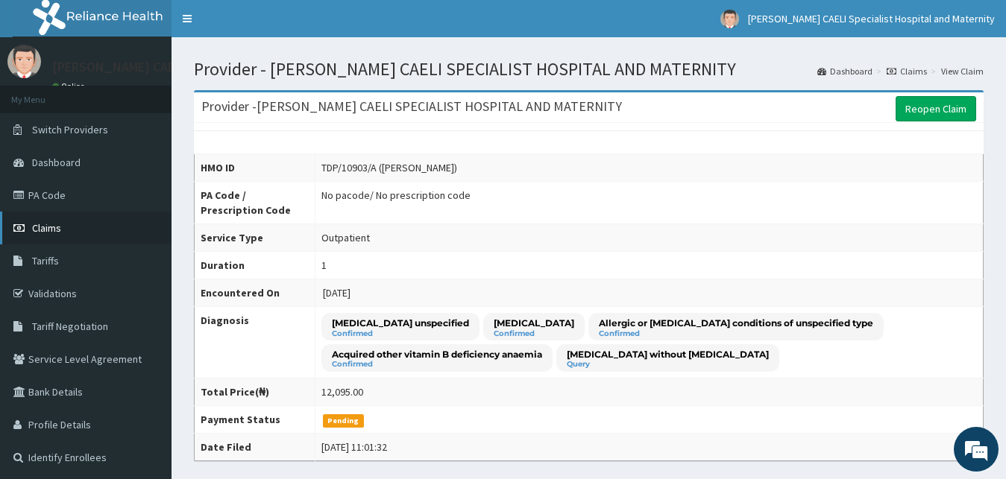
click at [48, 222] on span "Claims" at bounding box center [46, 227] width 29 height 13
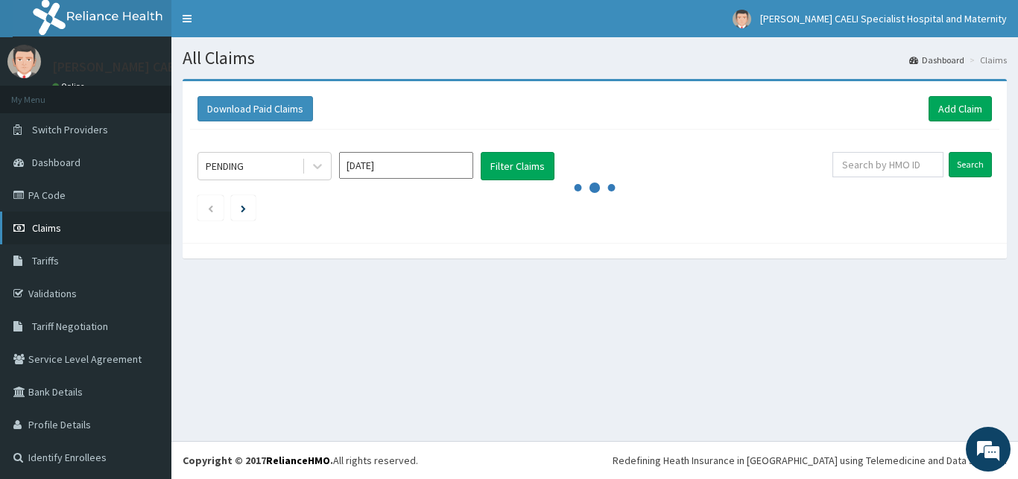
click at [45, 228] on span "Claims" at bounding box center [46, 227] width 29 height 13
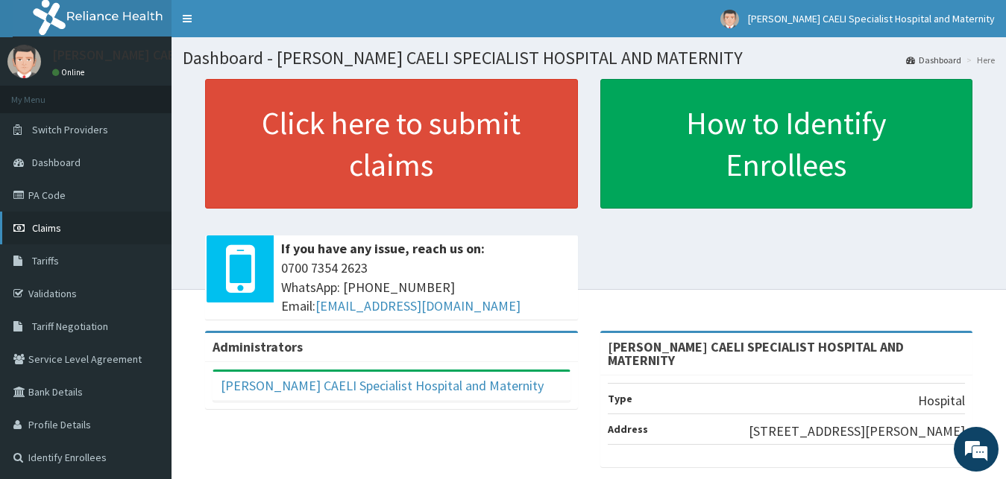
click at [54, 222] on span "Claims" at bounding box center [46, 227] width 29 height 13
